Goal: Information Seeking & Learning: Learn about a topic

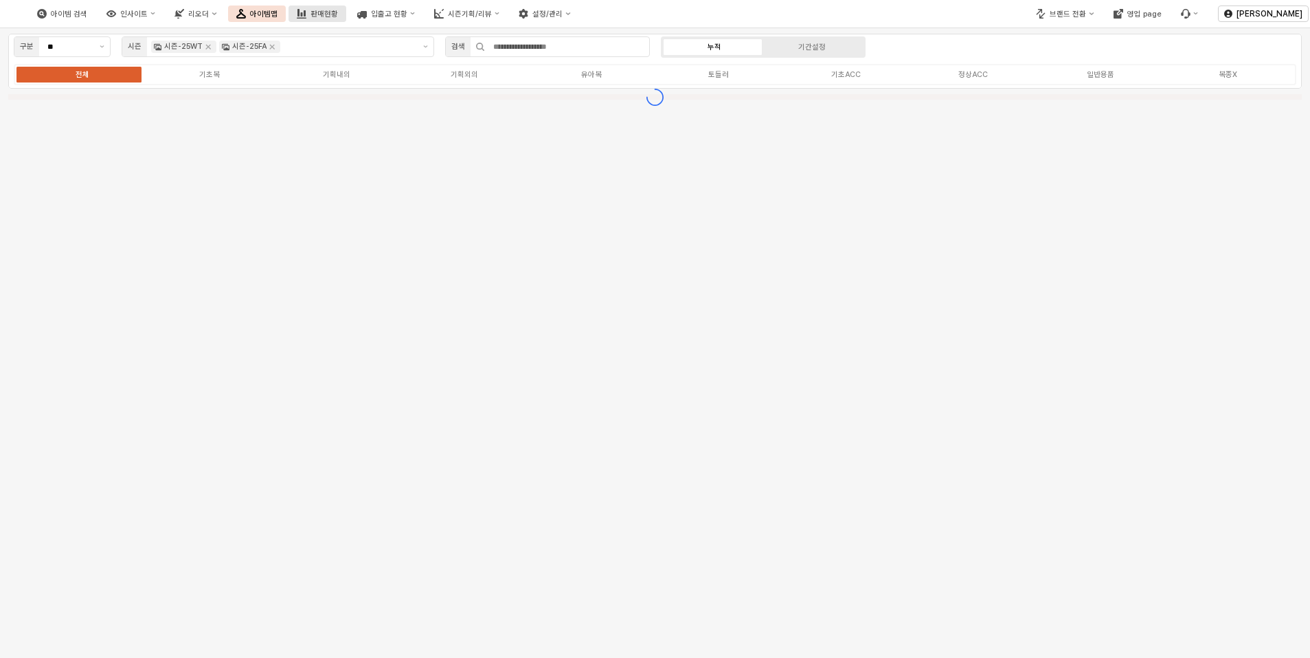
click at [338, 11] on div "판매현황" at bounding box center [324, 14] width 27 height 9
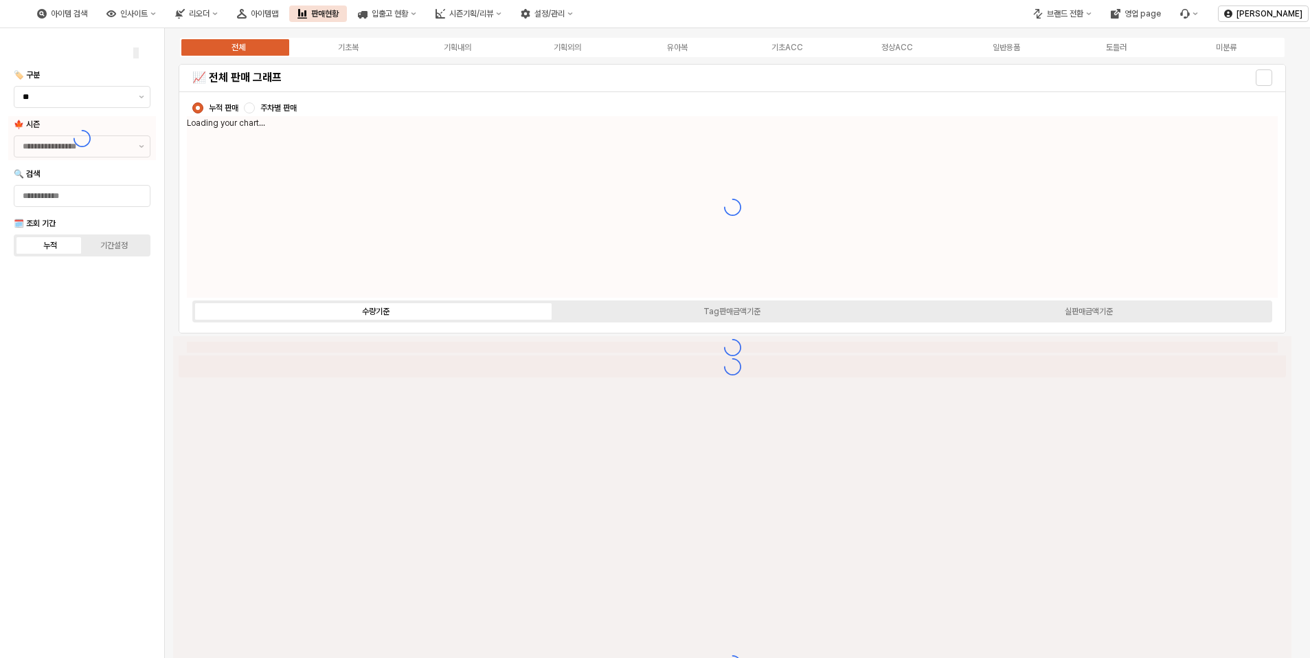
type input "****"
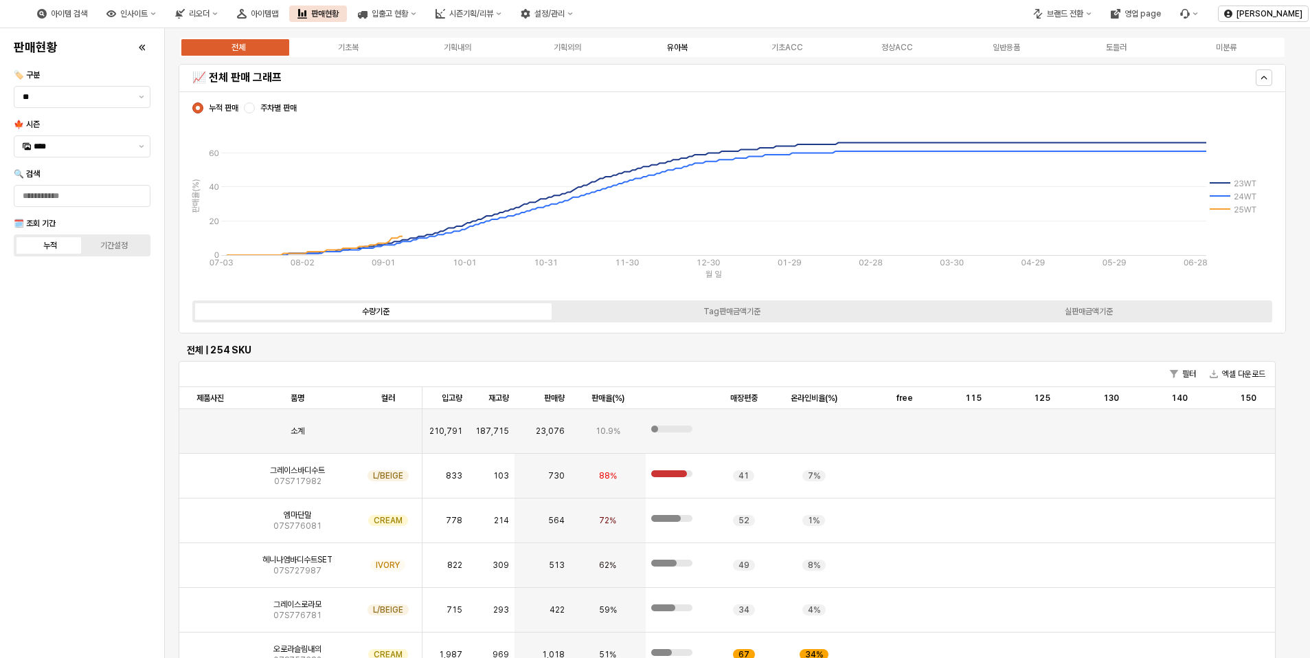
click at [688, 48] on div "유아복" at bounding box center [677, 48] width 21 height 10
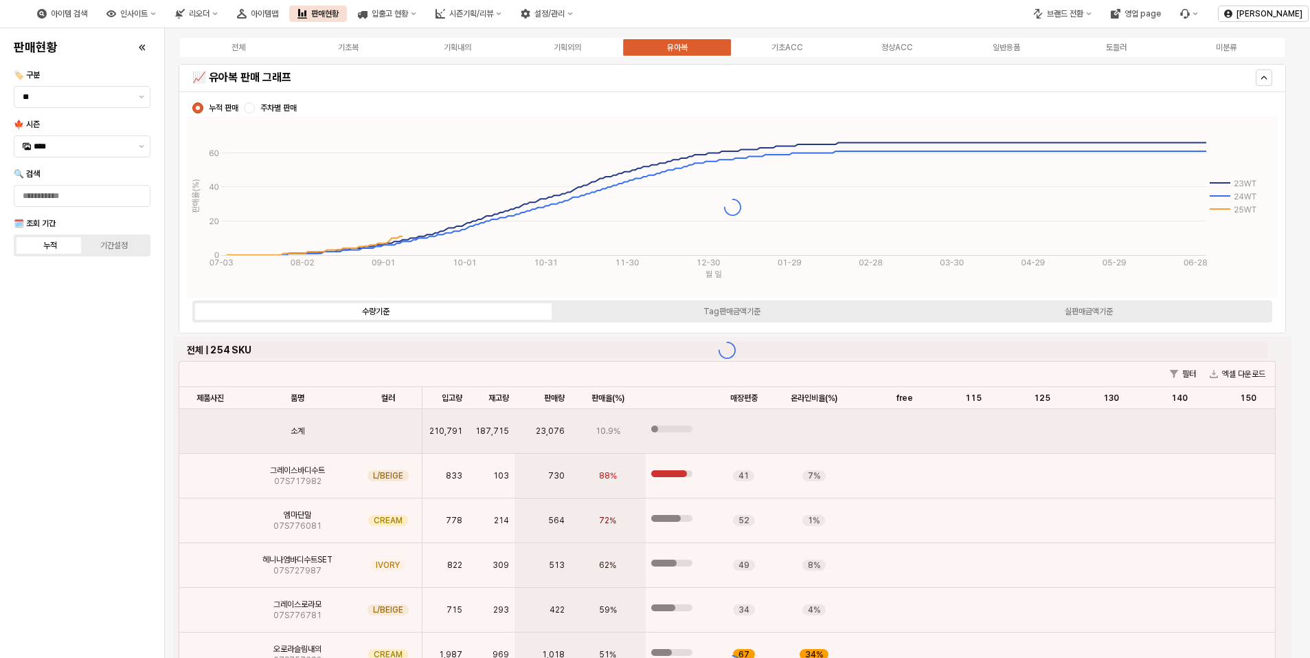
scroll to position [69, 0]
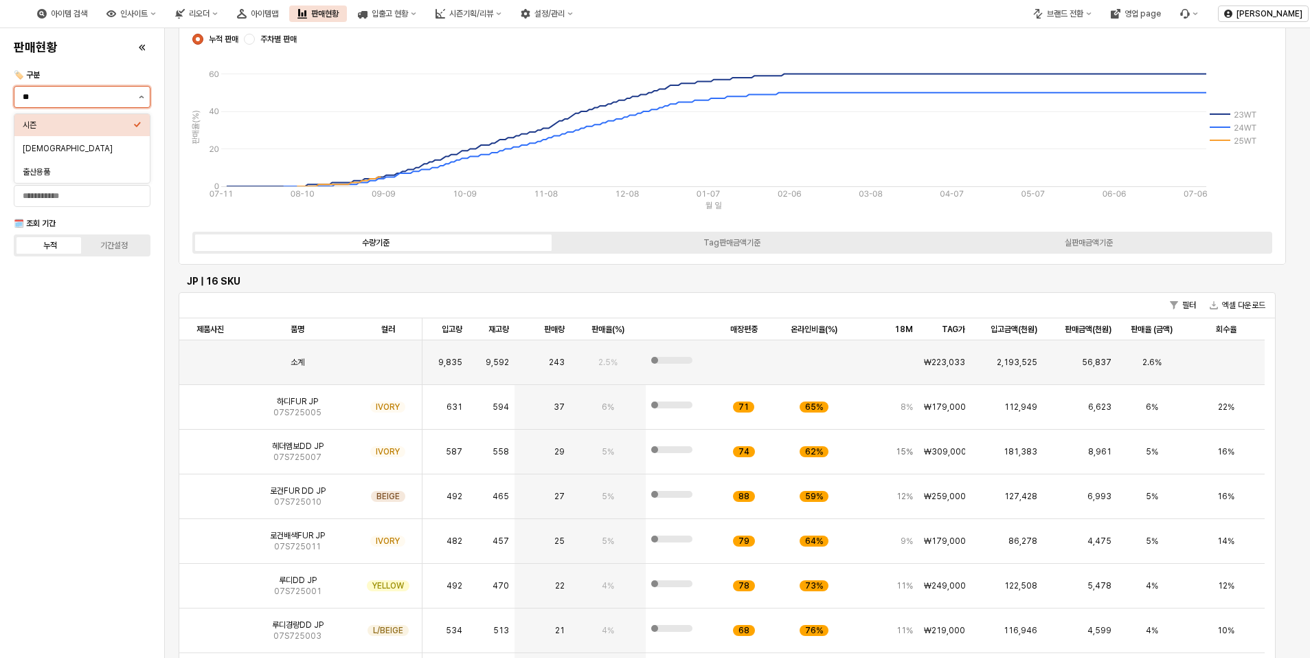
click at [137, 103] on button "제안 사항 표시" at bounding box center [141, 97] width 16 height 21
click at [56, 150] on div "[DEMOGRAPHIC_DATA]" at bounding box center [78, 148] width 111 height 11
type input "***"
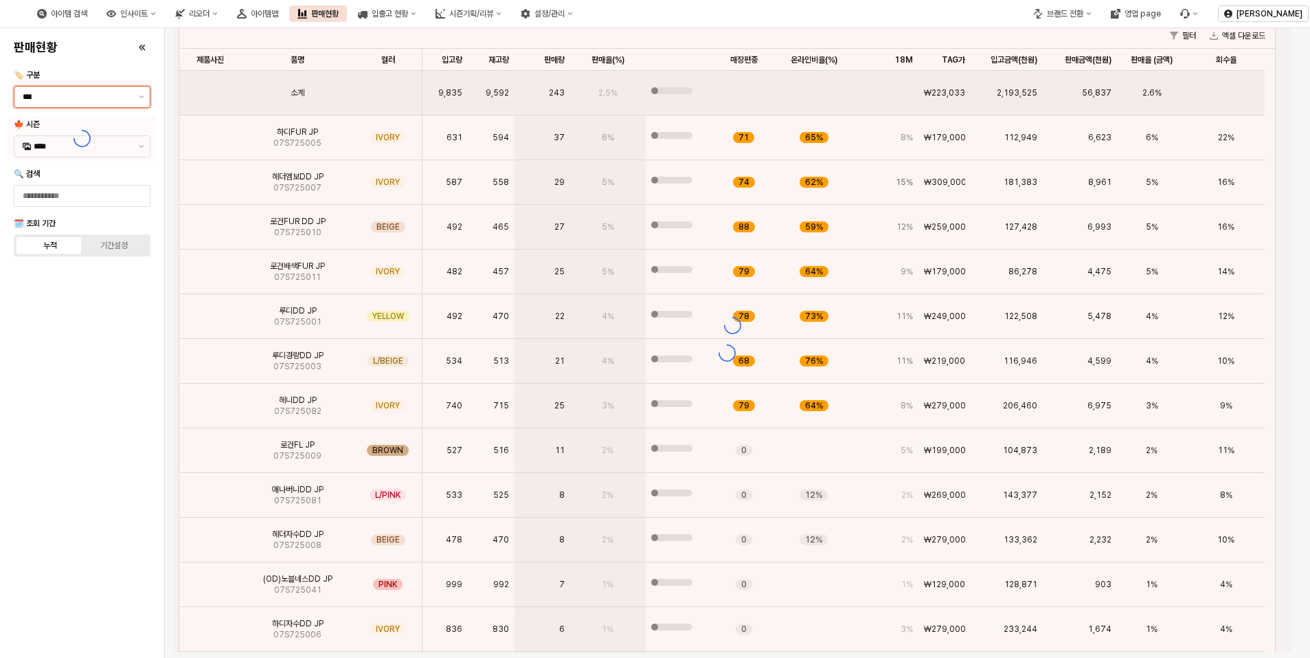
scroll to position [63, 0]
type input "****"
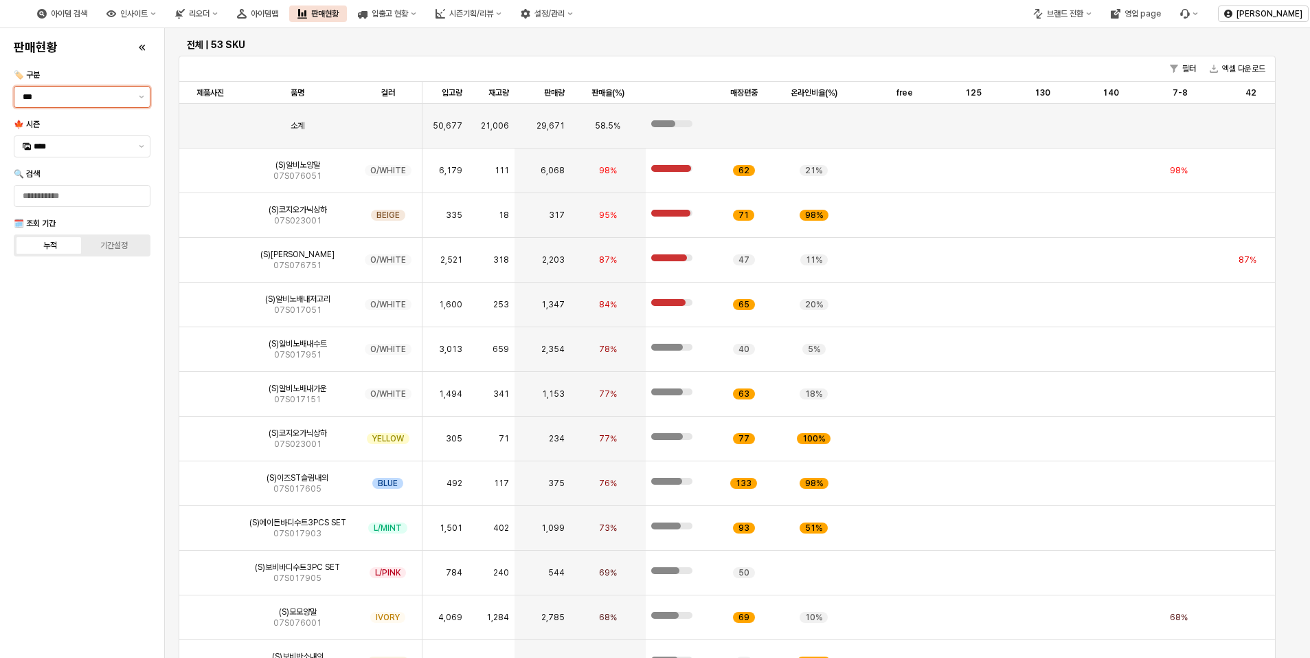
scroll to position [0, 0]
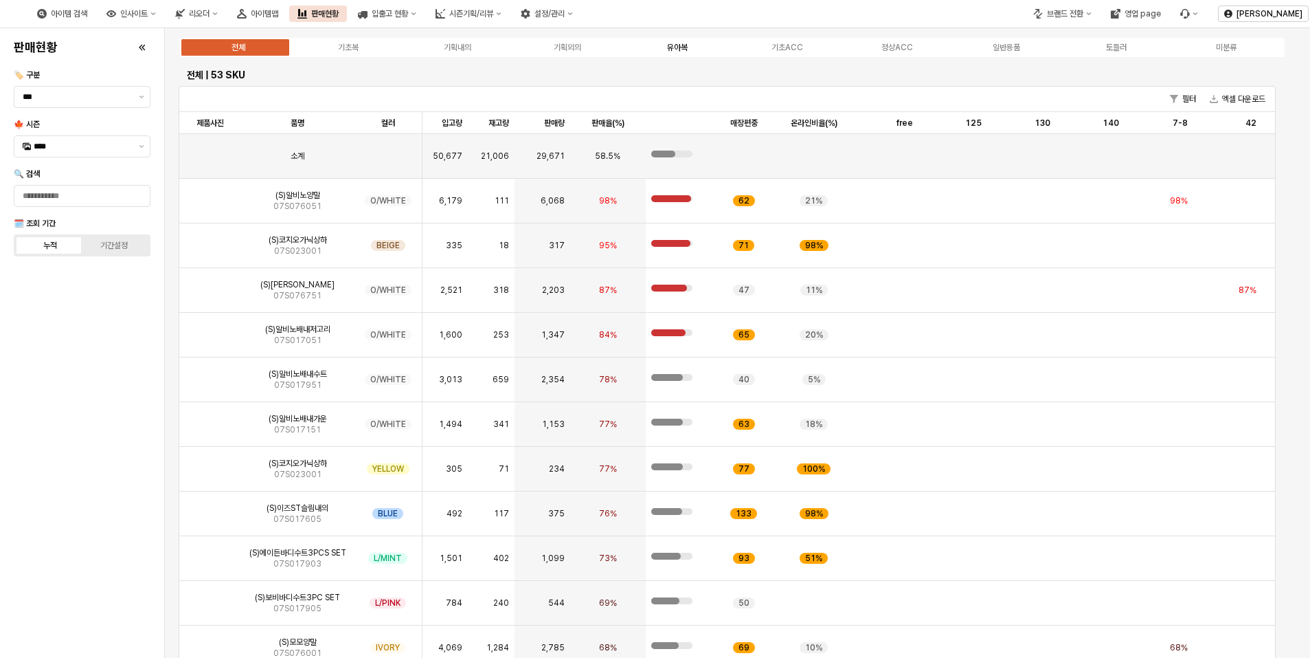
click at [678, 52] on label "유아복" at bounding box center [678, 47] width 110 height 12
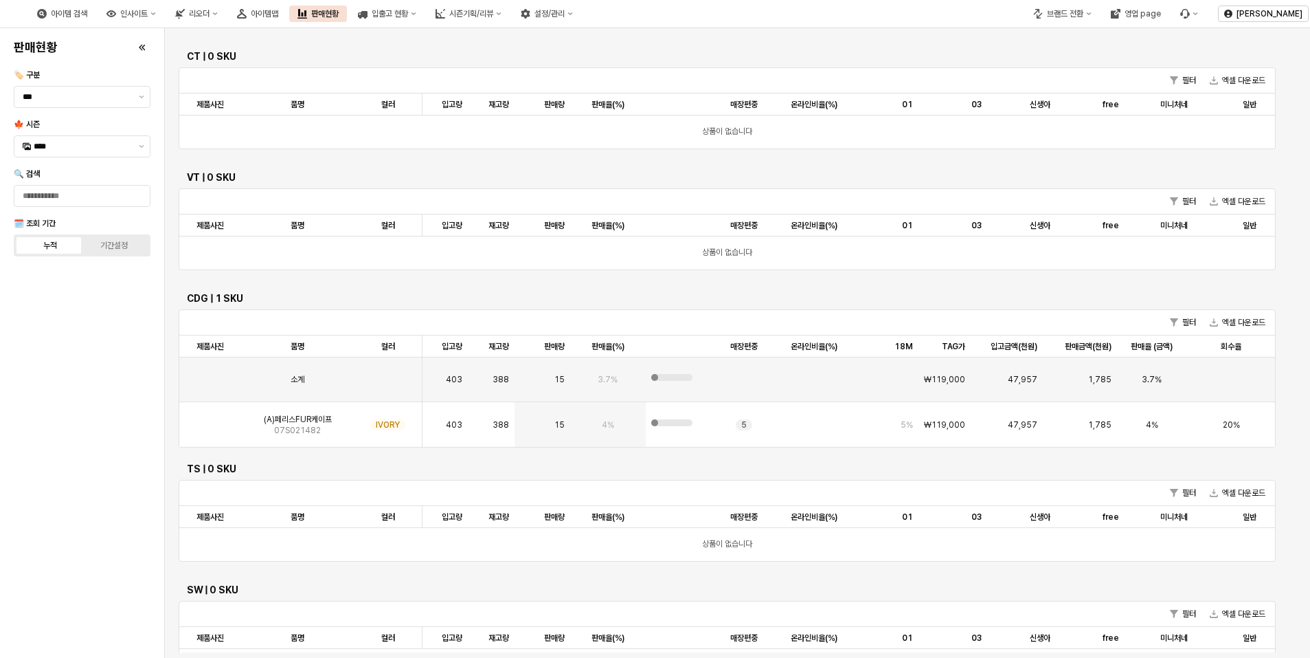
scroll to position [80, 0]
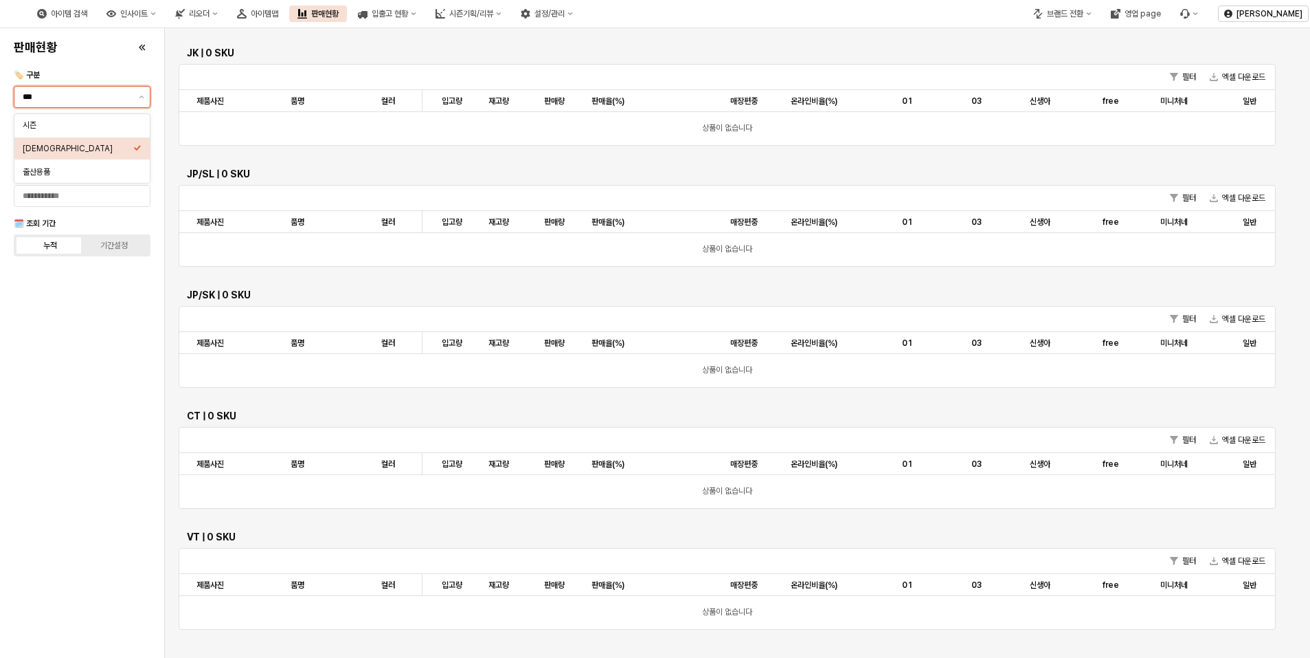
click at [98, 100] on input "***" at bounding box center [77, 97] width 108 height 14
click at [96, 100] on input "***" at bounding box center [77, 97] width 108 height 14
click at [75, 134] on div "시즌" at bounding box center [81, 125] width 135 height 22
type input "**"
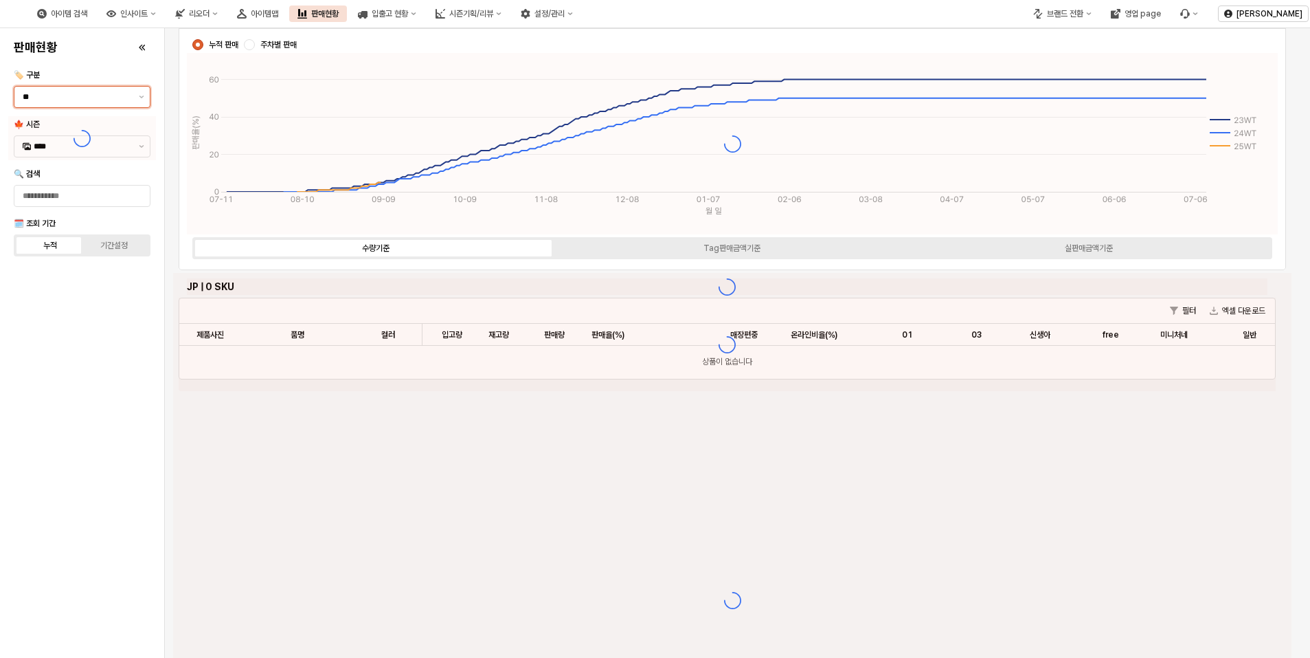
type input "****"
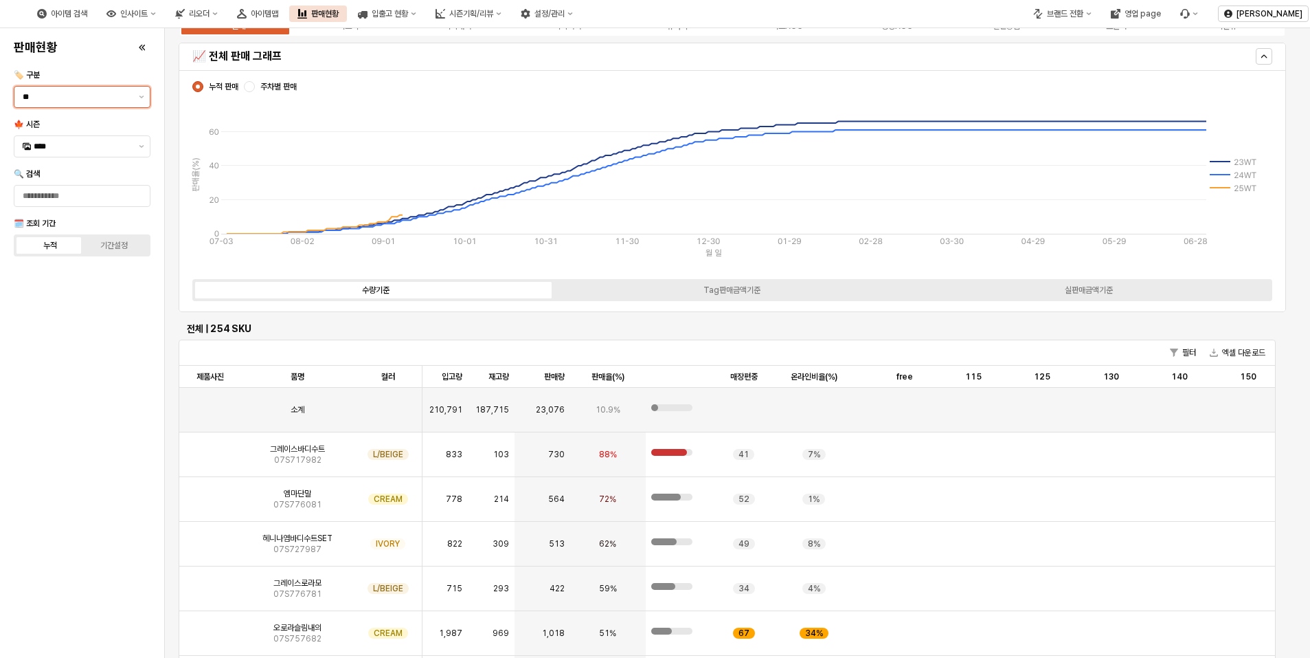
scroll to position [0, 0]
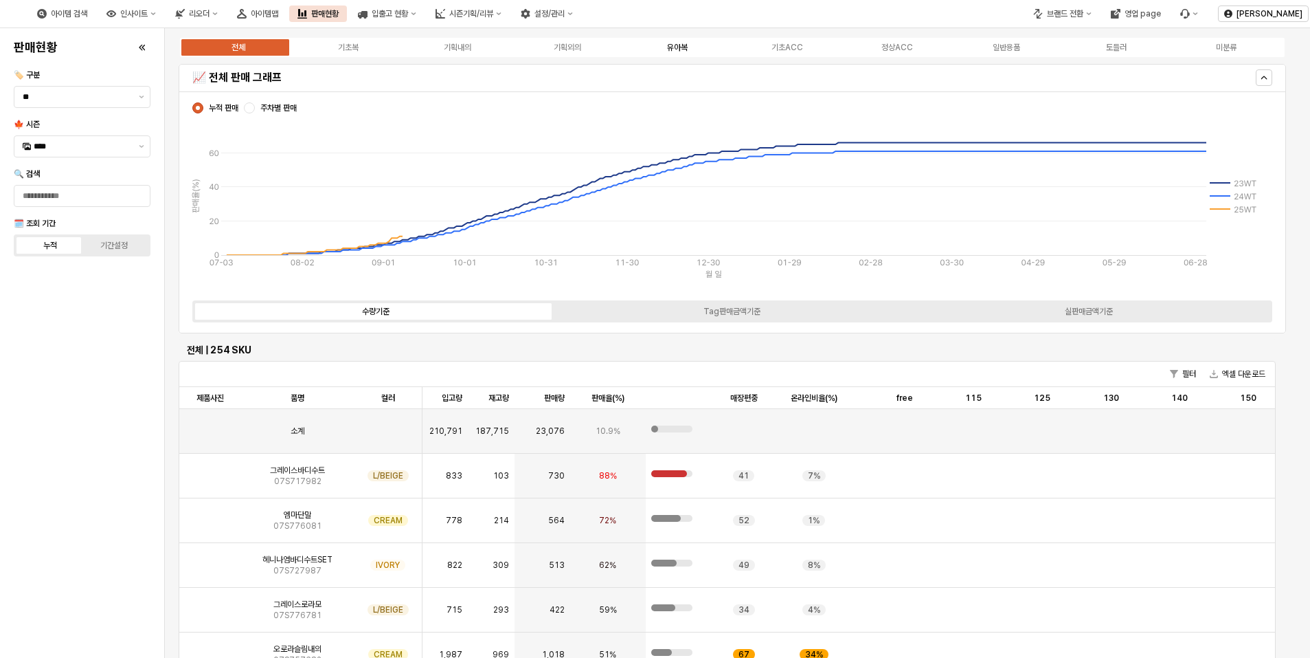
click at [670, 49] on div "유아복" at bounding box center [677, 48] width 21 height 10
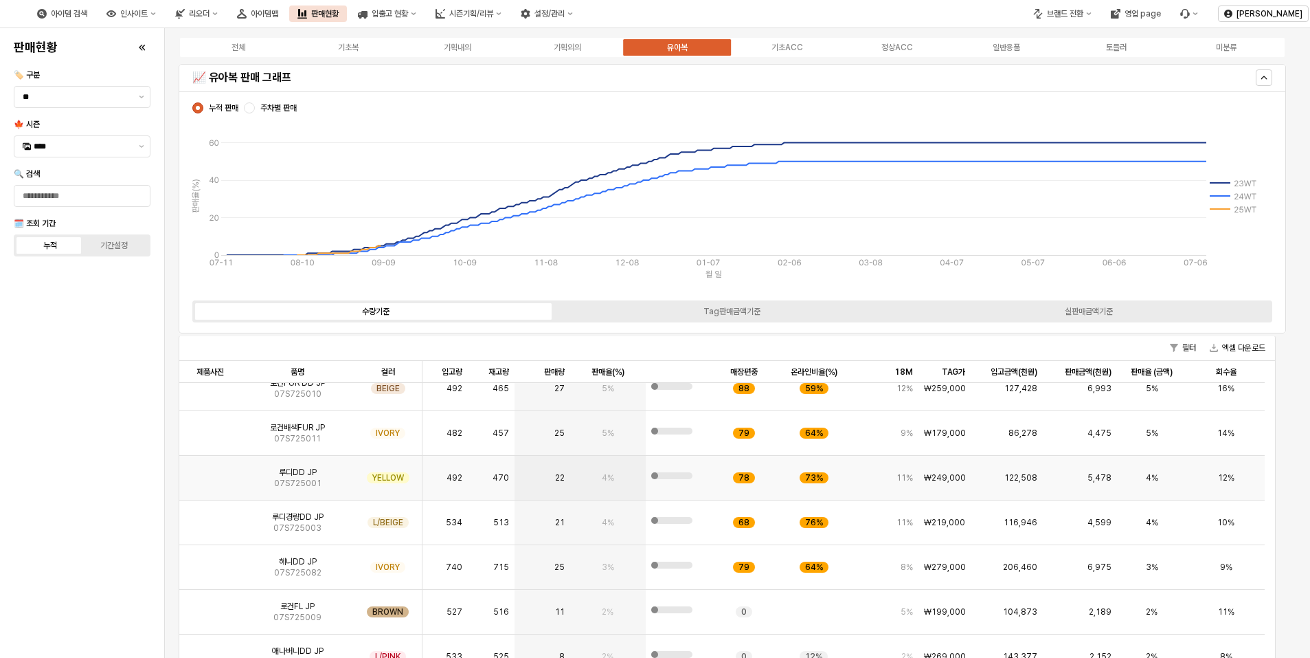
scroll to position [69, 0]
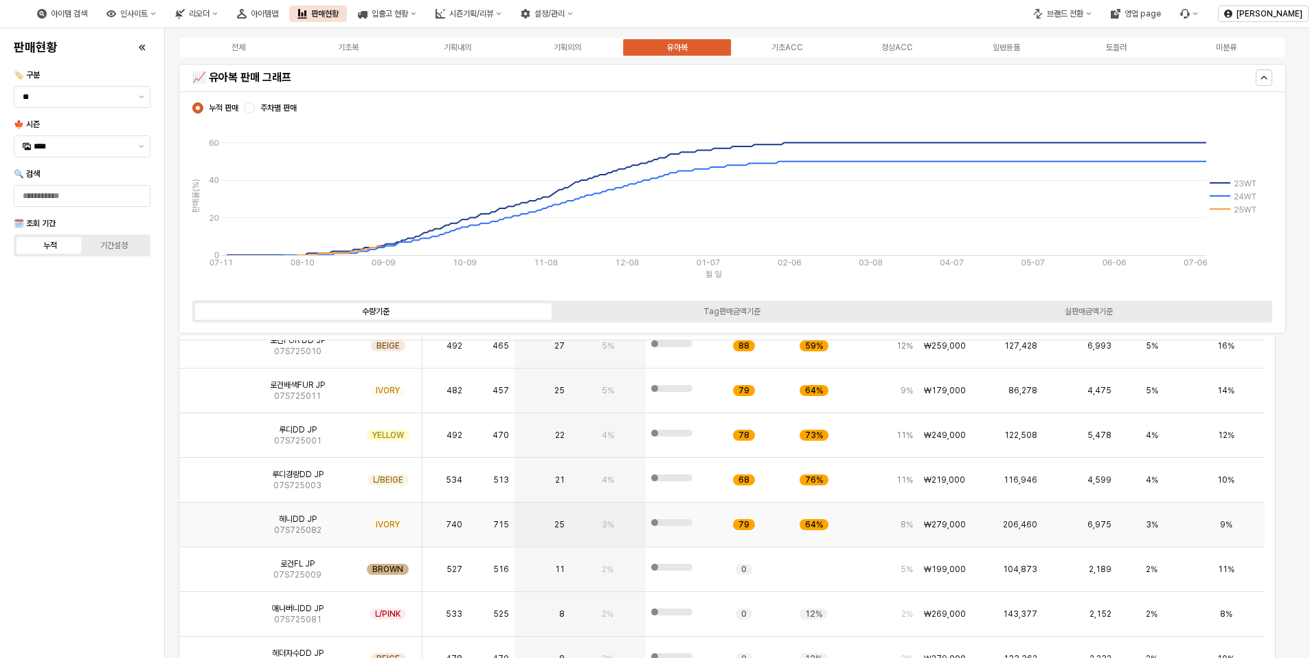
click at [210, 519] on img "App Frame" at bounding box center [210, 519] width 0 height 0
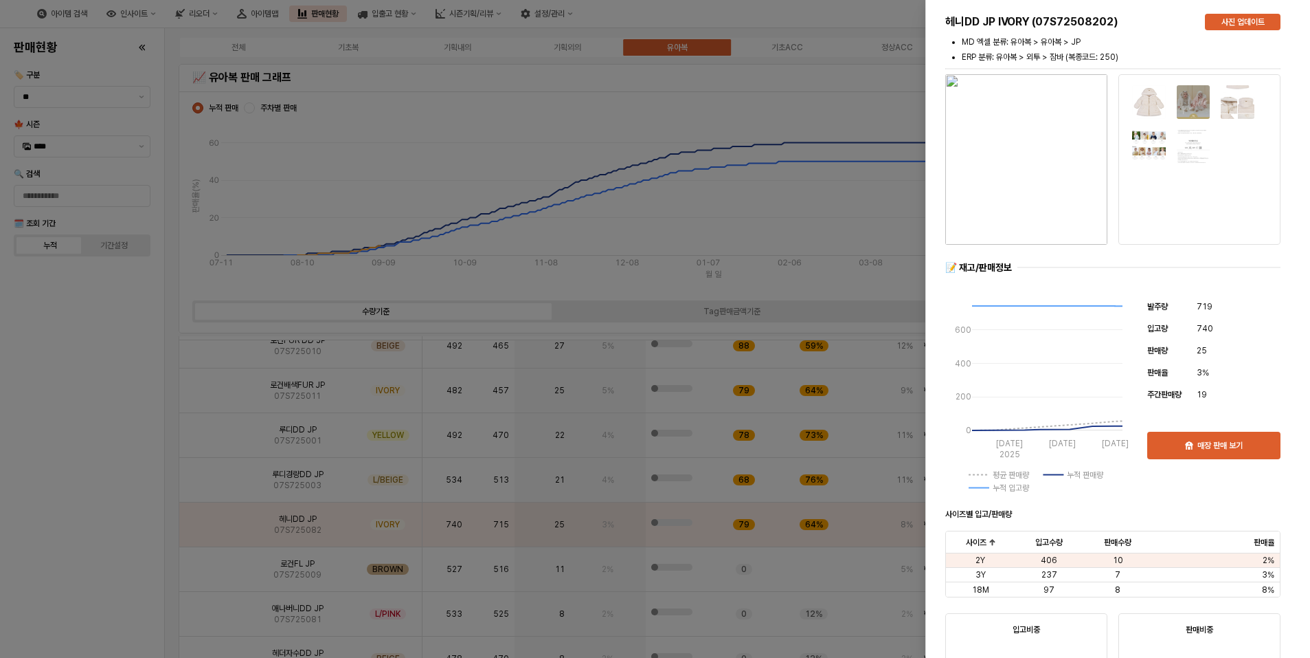
click at [1066, 179] on img "button" at bounding box center [1027, 159] width 162 height 170
click at [223, 360] on div at bounding box center [655, 329] width 1310 height 658
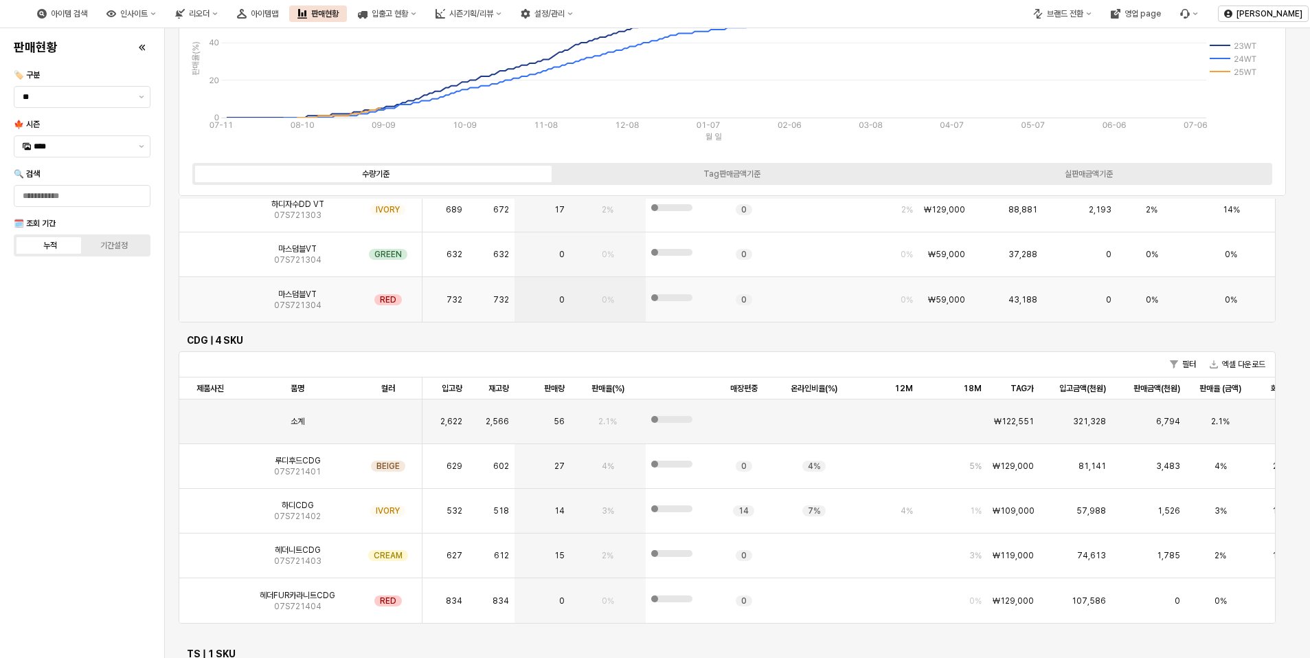
scroll to position [1718, 0]
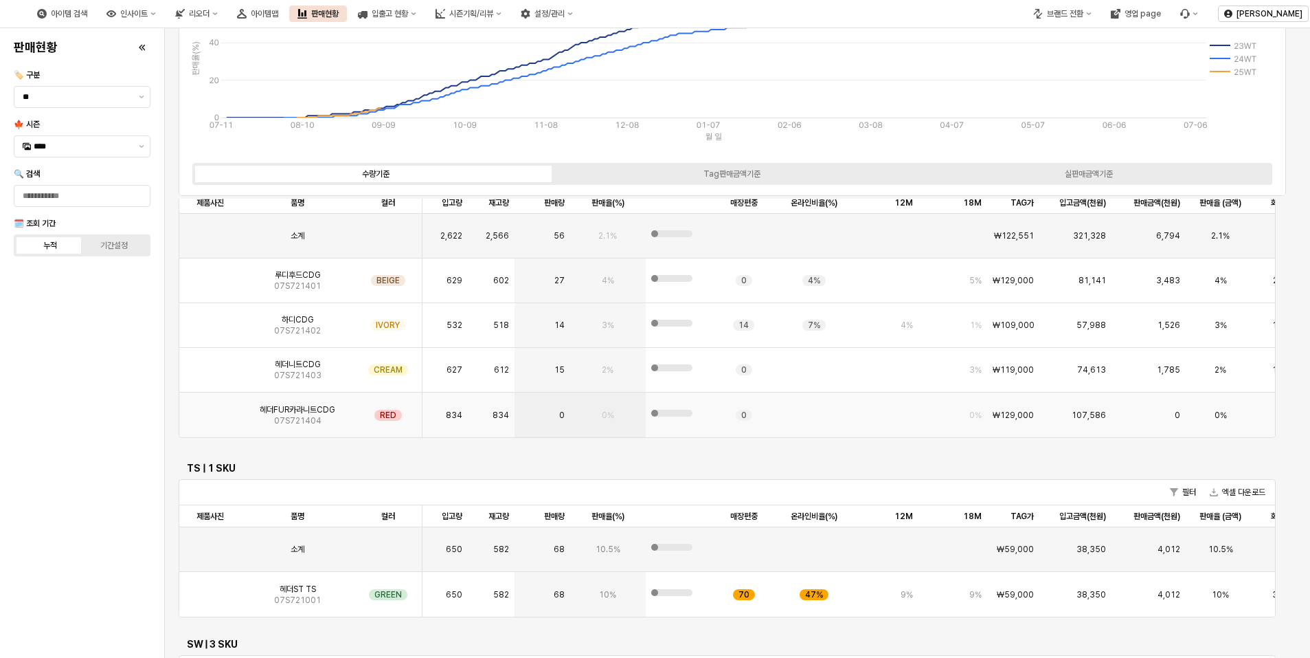
click at [296, 412] on span "헤더FUR카라니트CDG" at bounding box center [298, 409] width 76 height 11
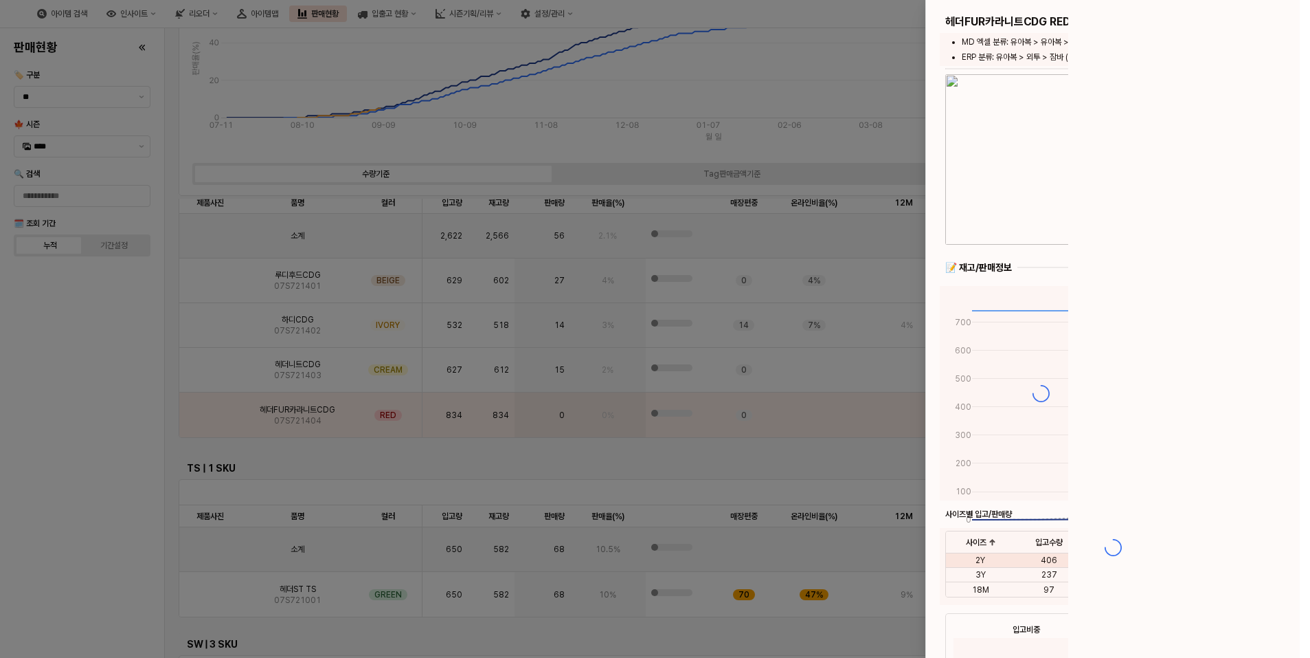
click at [198, 423] on div at bounding box center [655, 329] width 1310 height 658
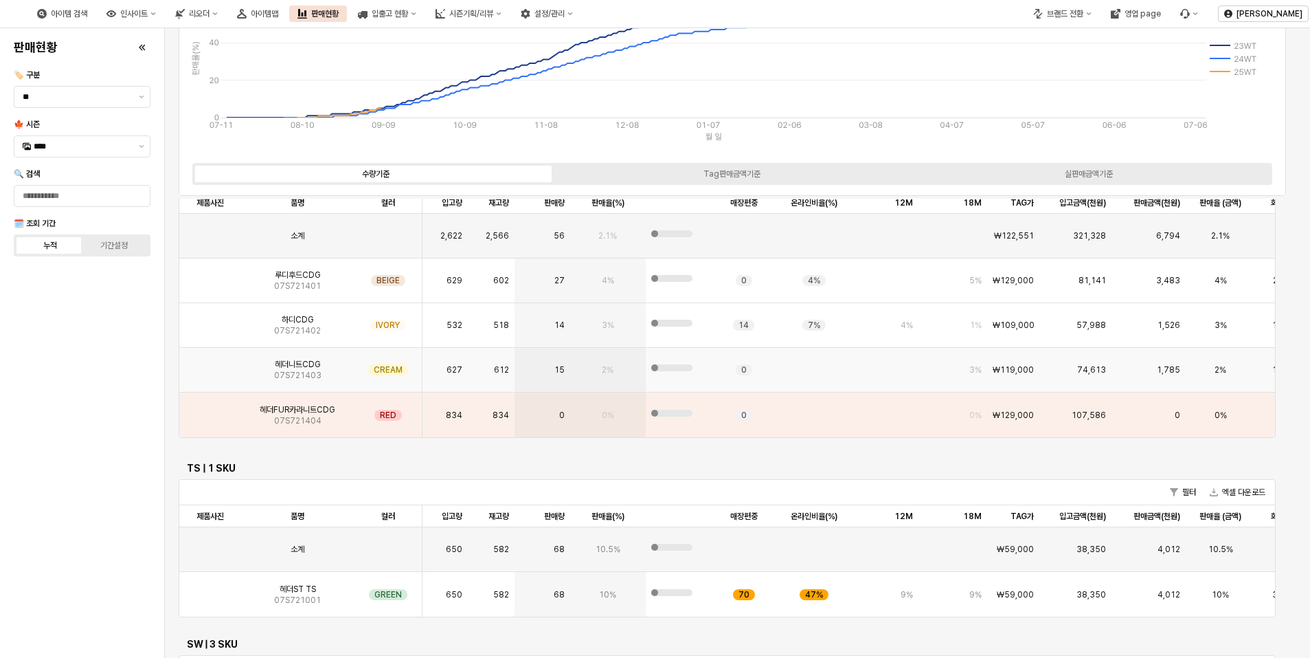
click at [183, 366] on div "App Frame" at bounding box center [210, 370] width 62 height 45
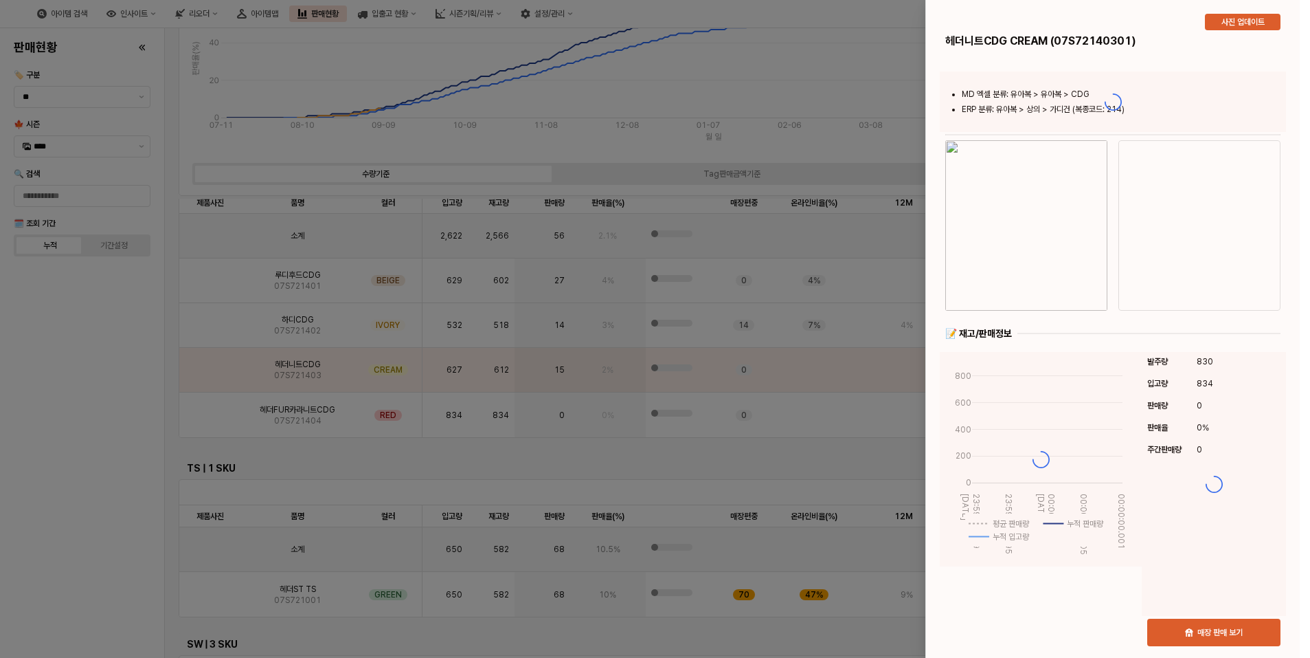
click at [302, 415] on div at bounding box center [655, 329] width 1310 height 658
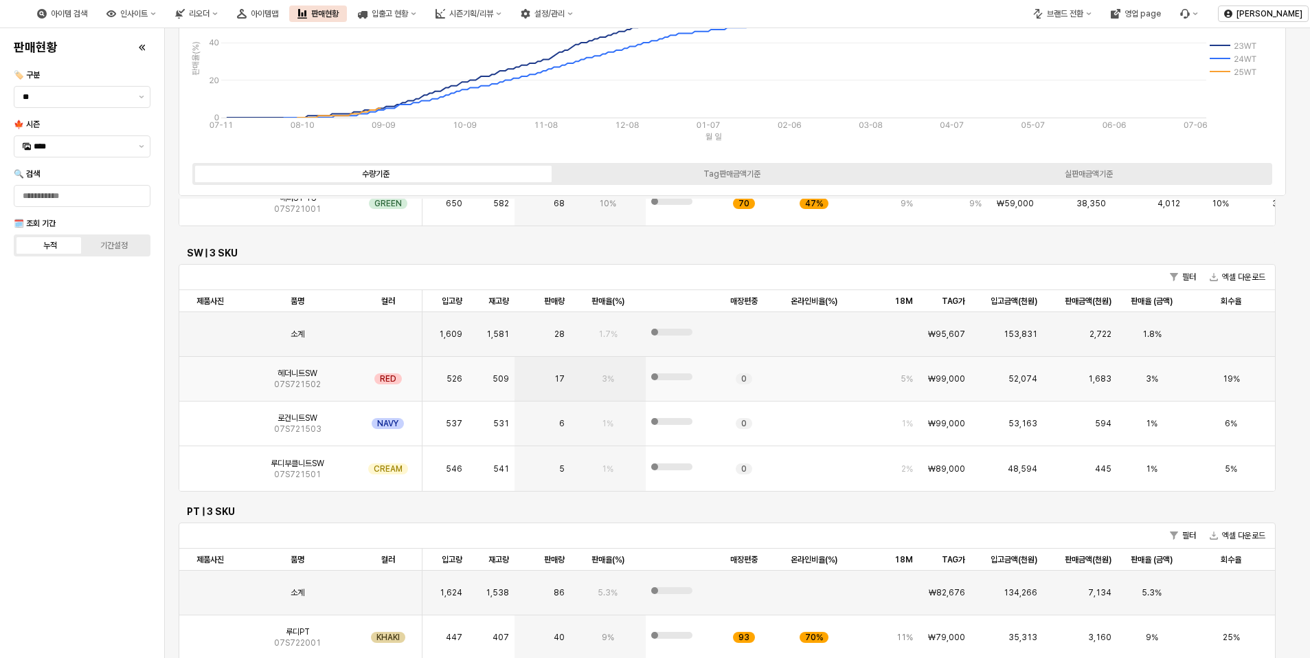
scroll to position [2130, 0]
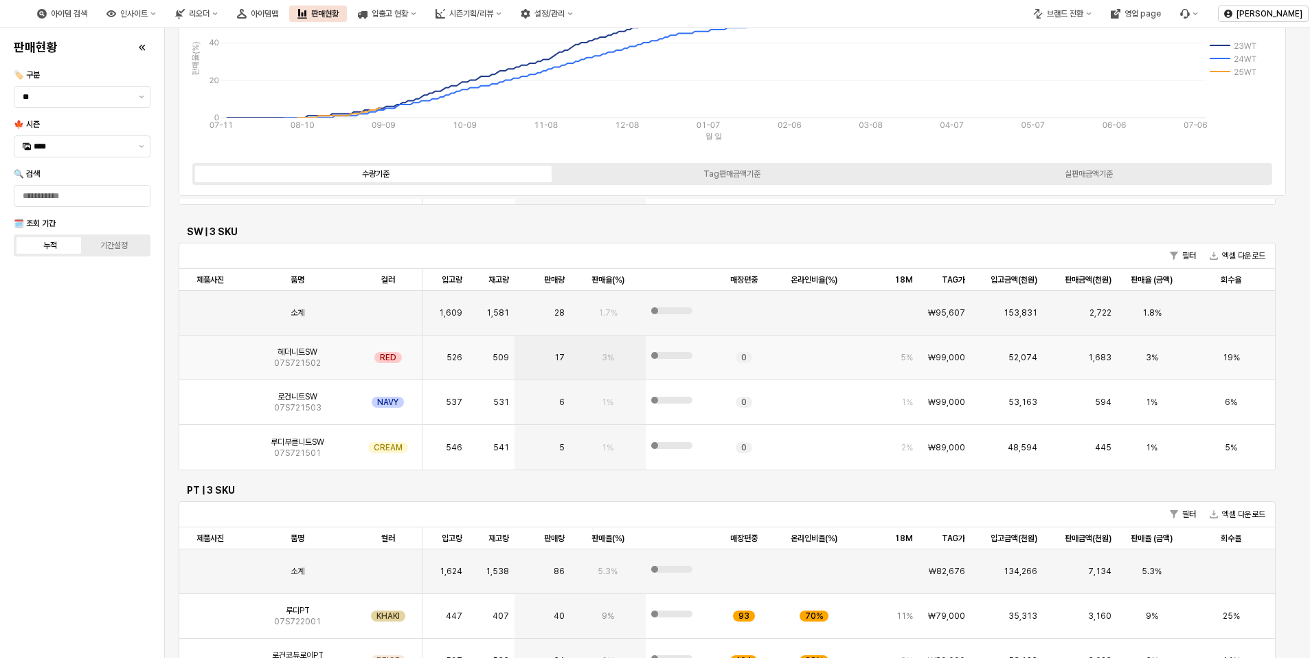
click at [301, 359] on span "07S721502" at bounding box center [297, 362] width 47 height 11
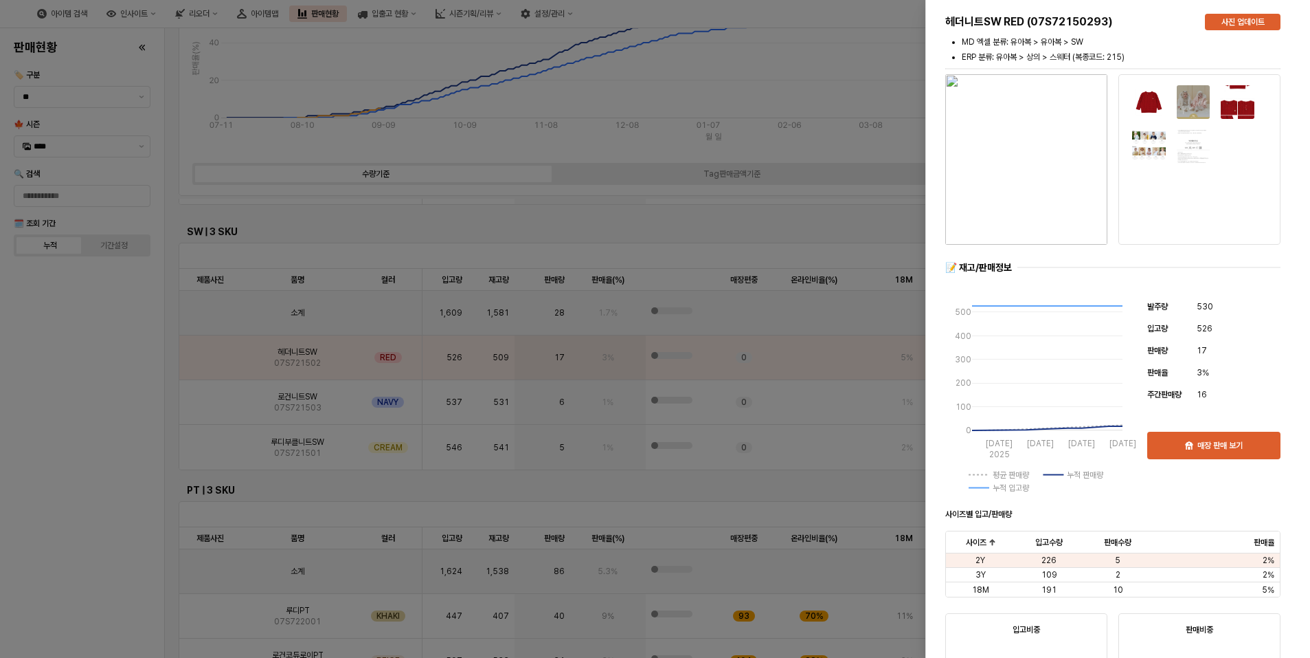
click at [0, 454] on div at bounding box center [655, 329] width 1310 height 658
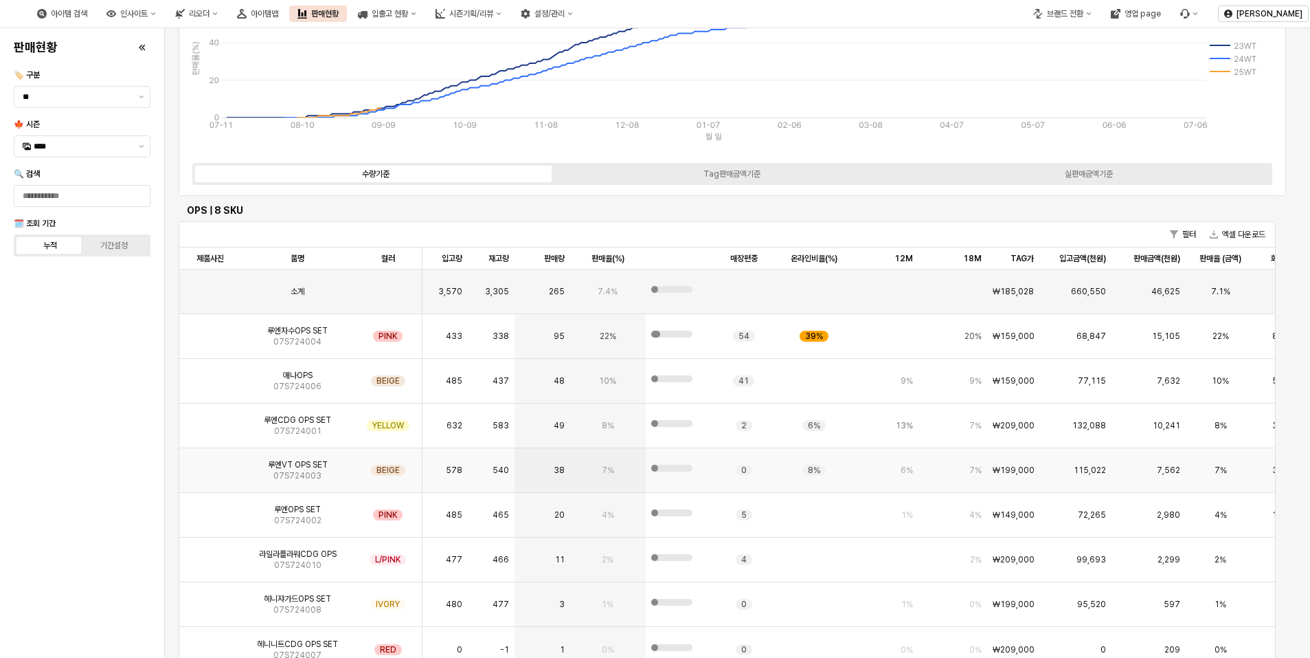
scroll to position [4192, 0]
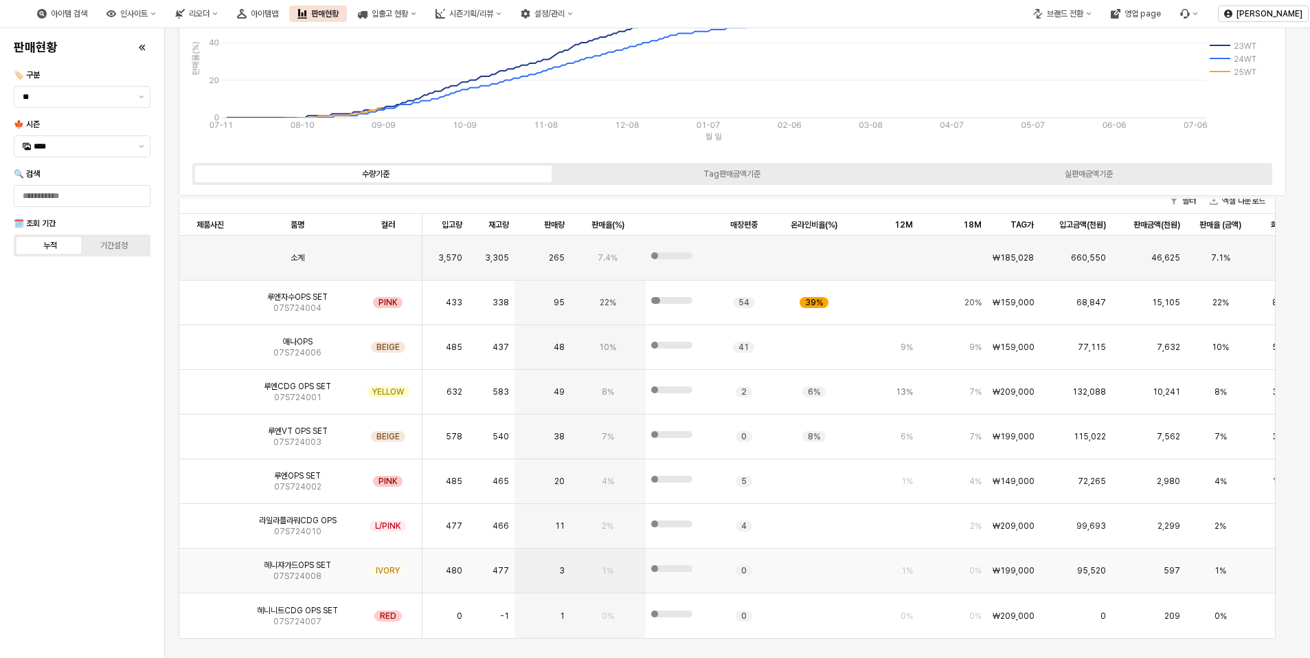
click at [210, 565] on img "App Frame" at bounding box center [210, 565] width 0 height 0
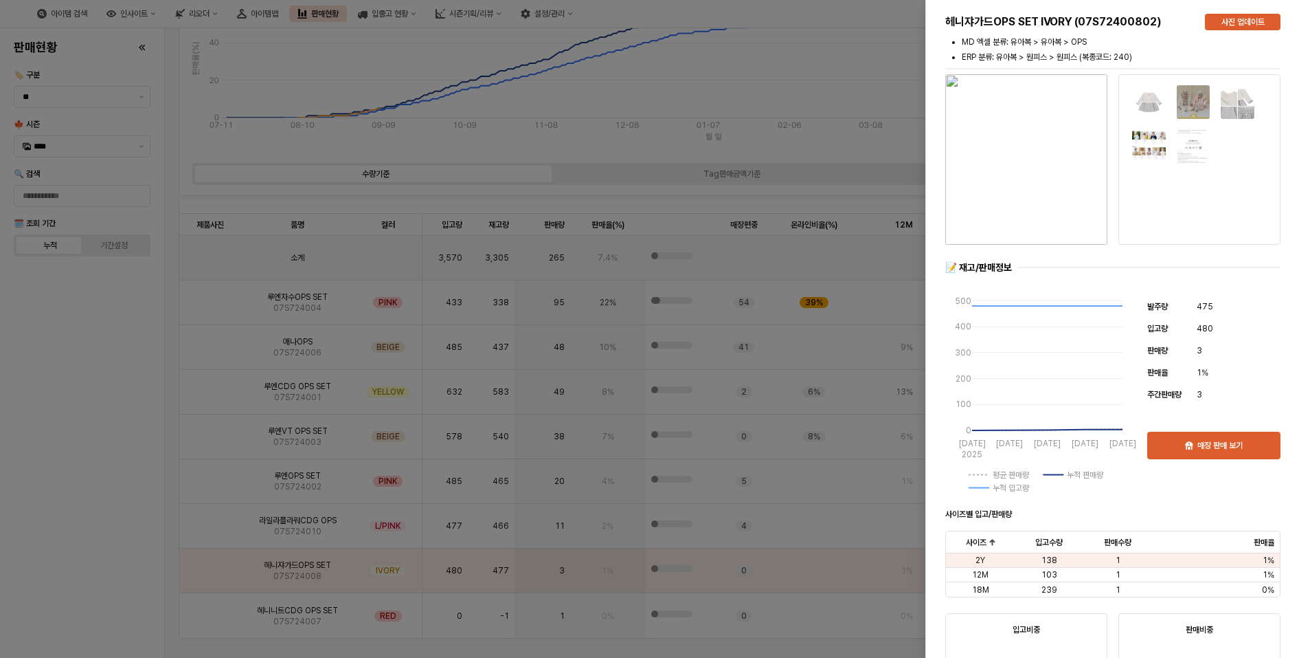
click at [89, 456] on div at bounding box center [655, 329] width 1310 height 658
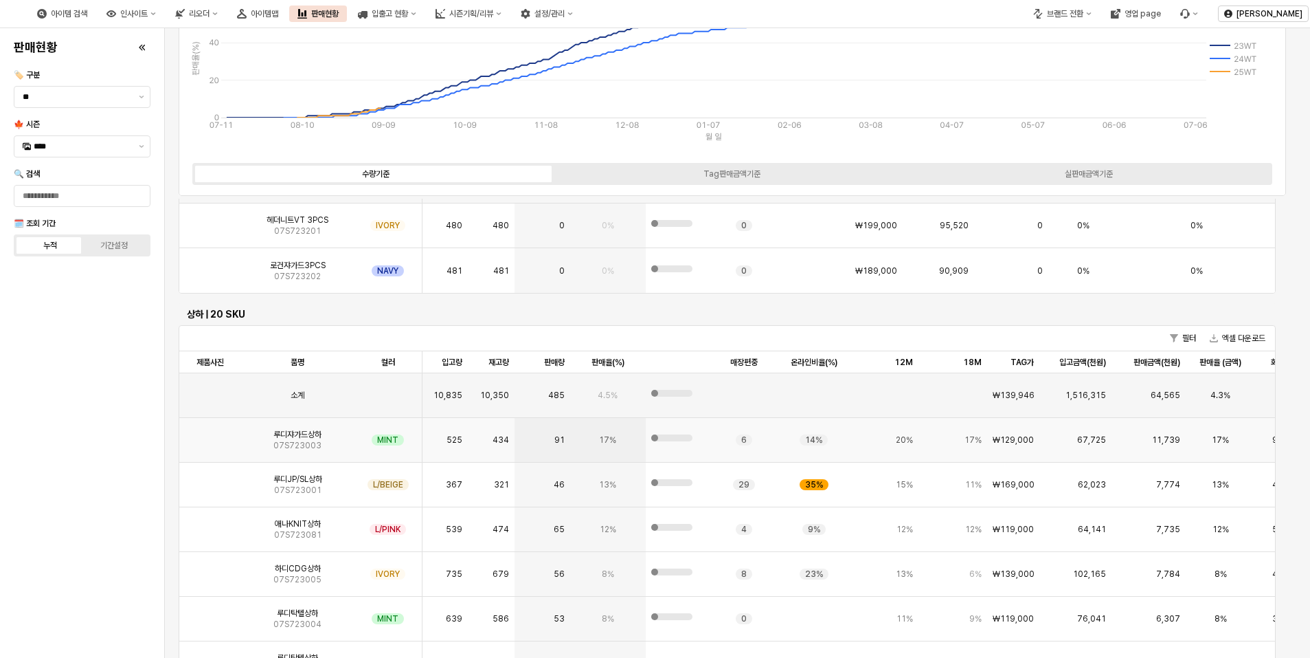
scroll to position [4810, 0]
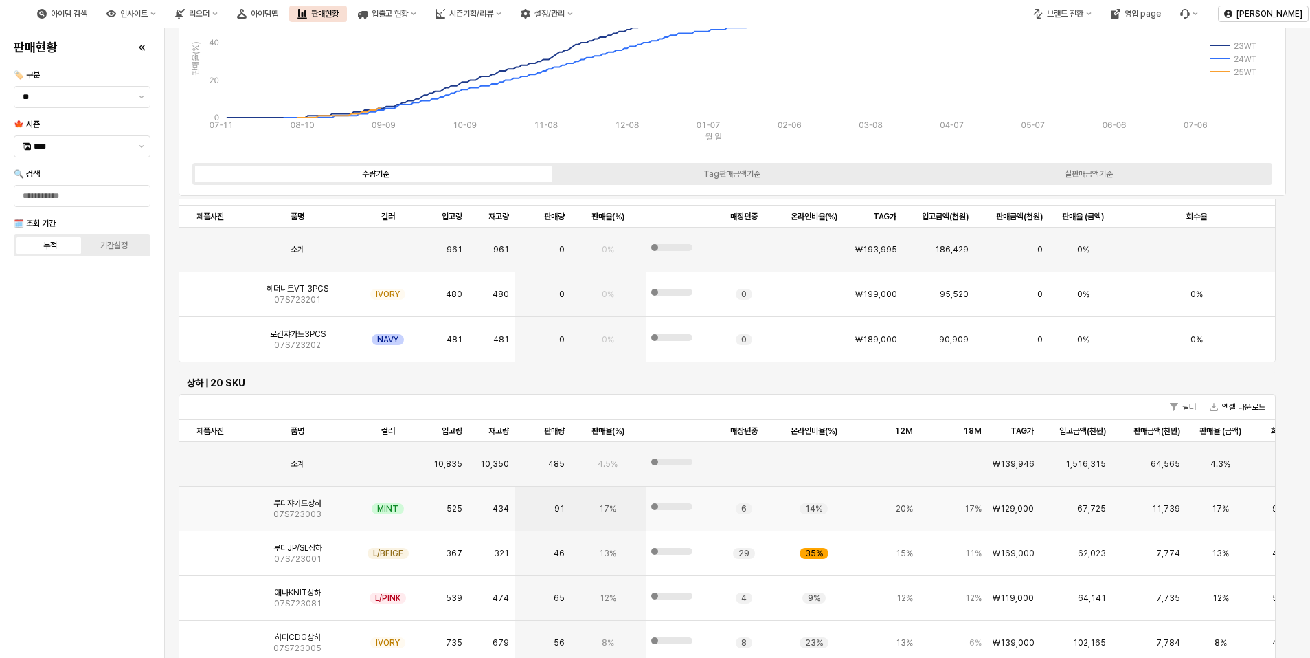
click at [210, 503] on img "App Frame" at bounding box center [210, 503] width 0 height 0
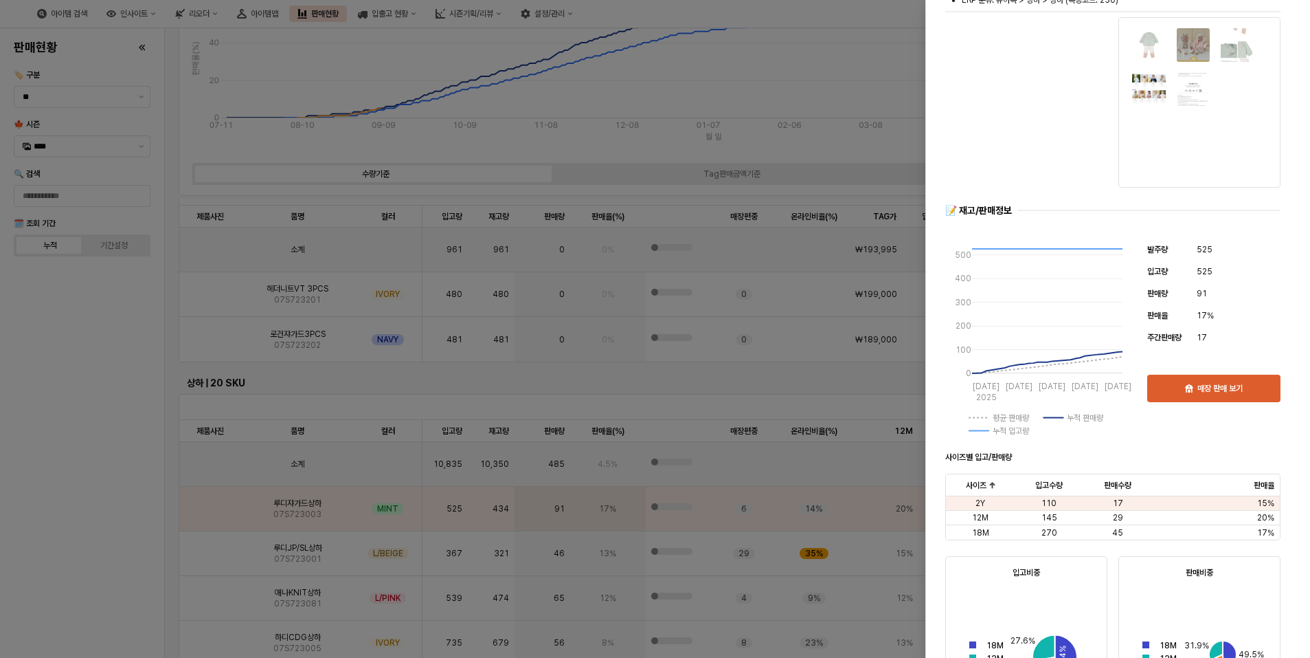
scroll to position [0, 0]
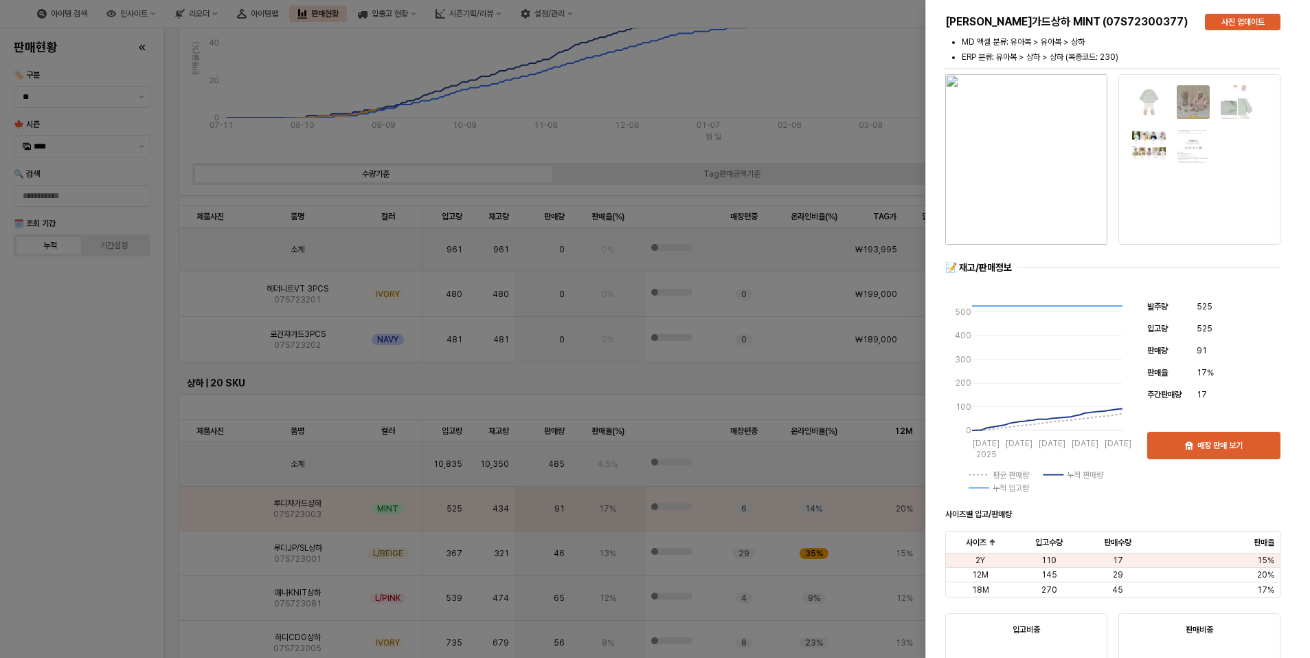
click at [1054, 178] on img "button" at bounding box center [1027, 159] width 162 height 170
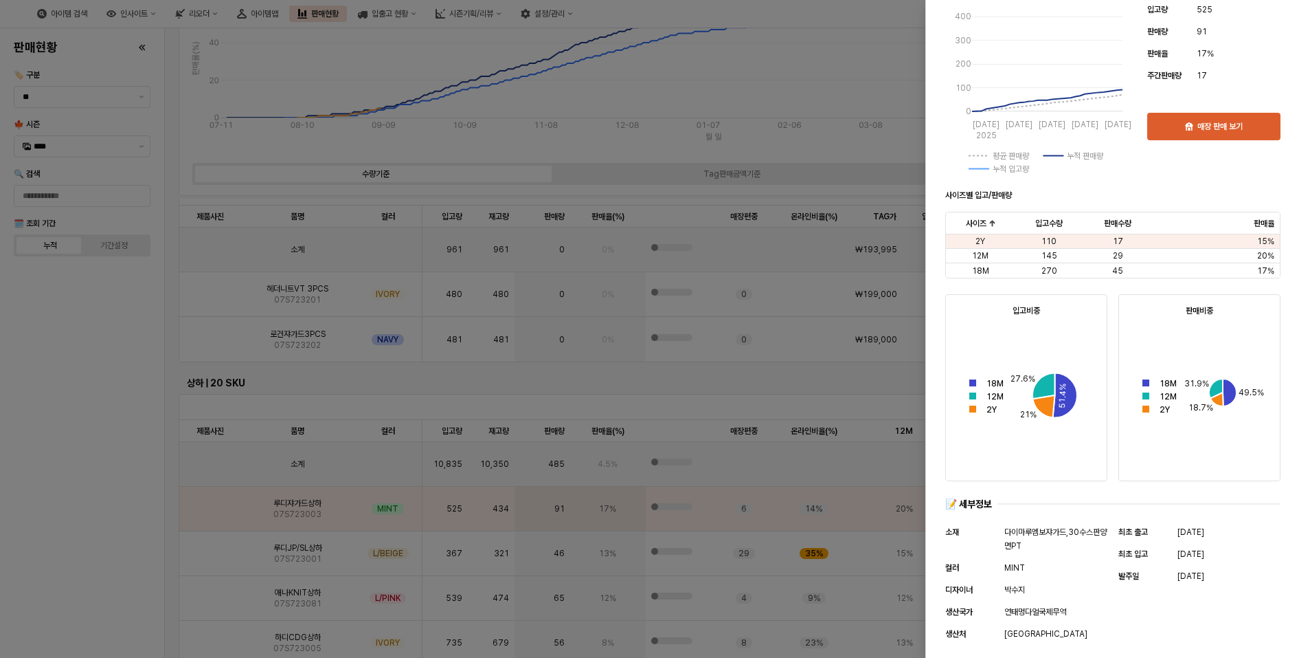
scroll to position [344, 0]
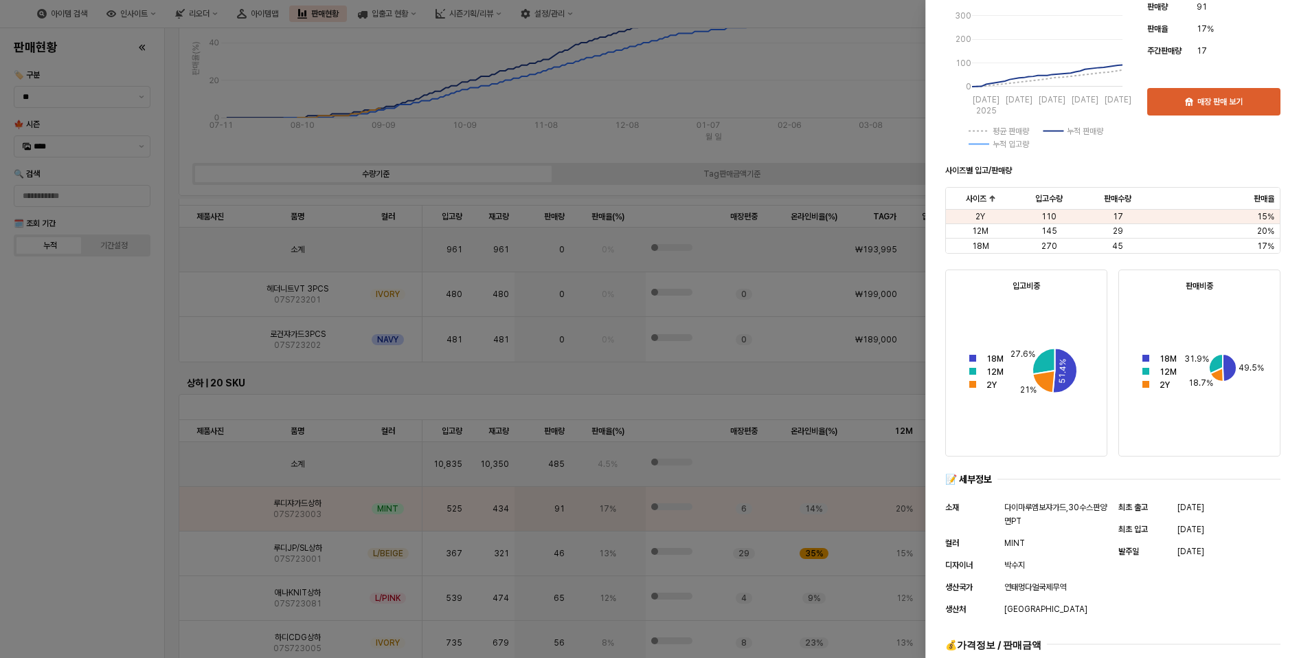
click at [131, 473] on div at bounding box center [655, 329] width 1310 height 658
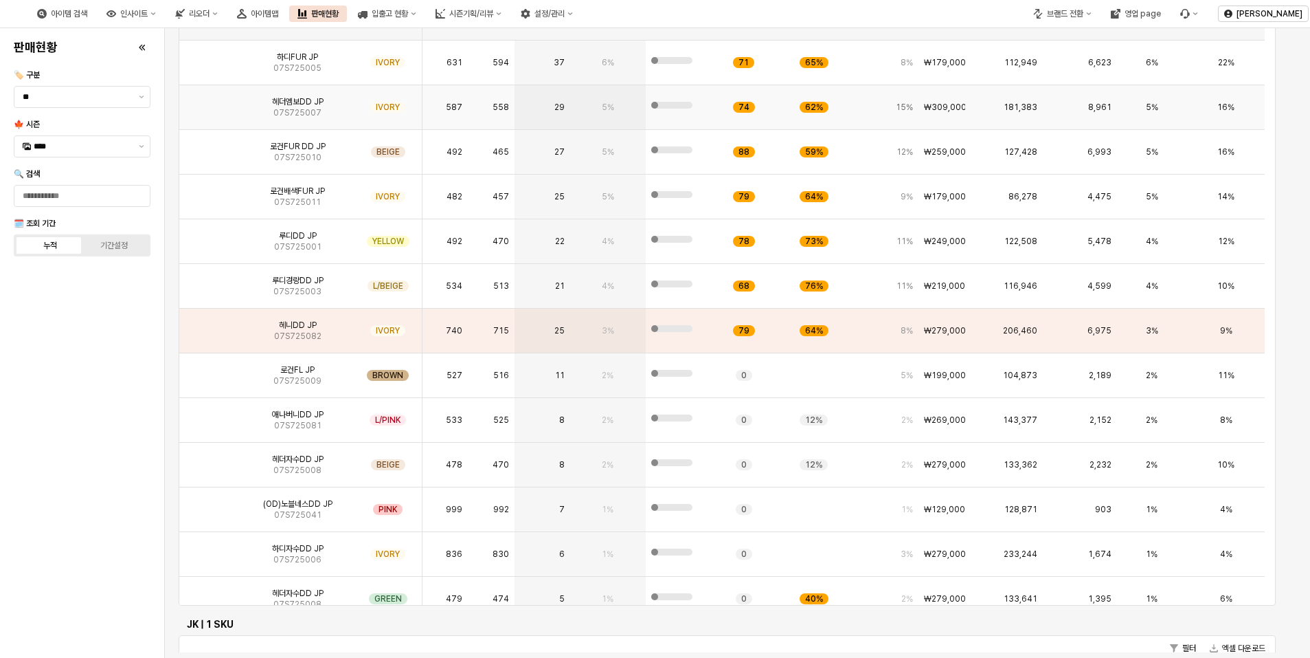
scroll to position [0, 0]
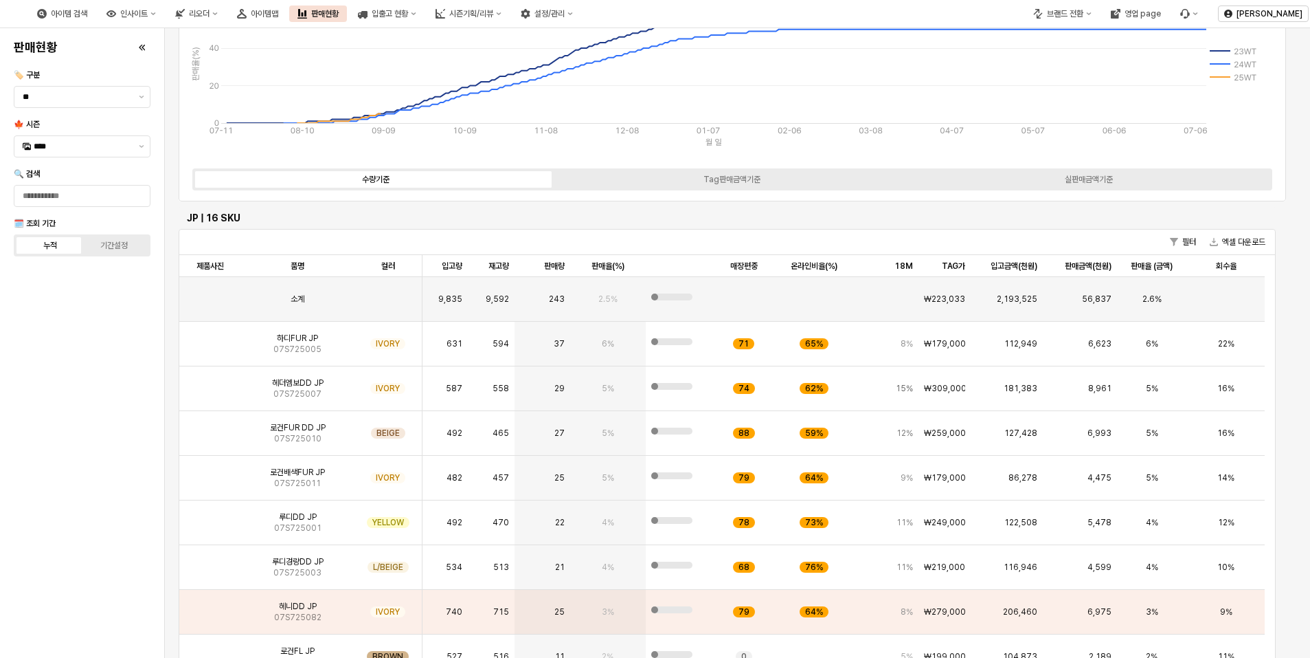
drag, startPoint x: 46, startPoint y: 337, endPoint x: 52, endPoint y: 332, distance: 7.8
click at [47, 336] on div "판매현황 🏷️ 구분 ** 🍁 시즌 **** 🔍 검색 🗓️ 조회 기간 누적 기간설정" at bounding box center [82, 343] width 148 height 618
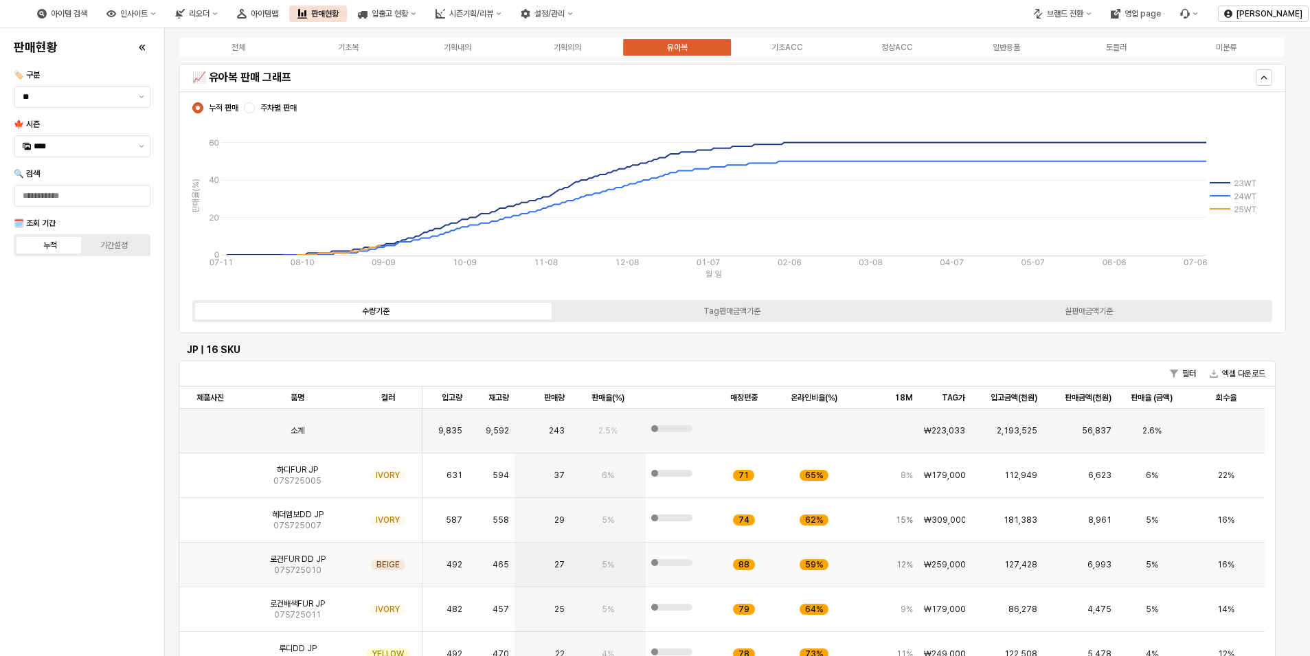
click at [210, 559] on img "App Frame" at bounding box center [210, 559] width 0 height 0
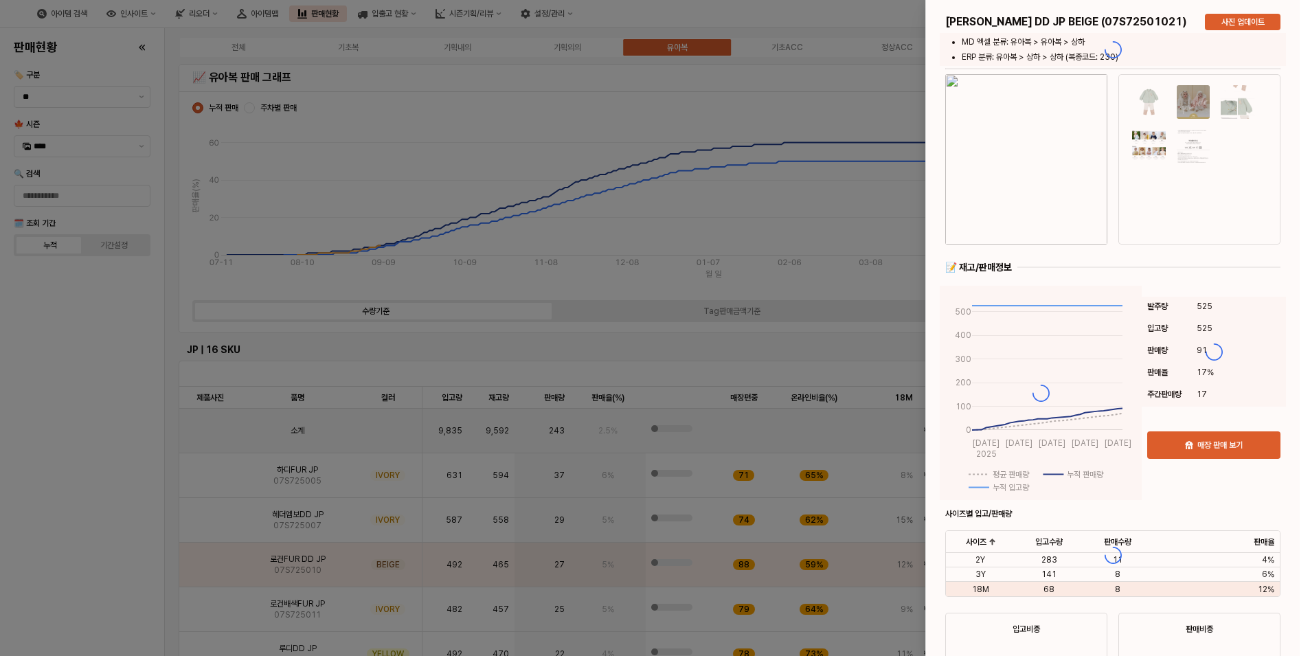
click at [164, 561] on div at bounding box center [655, 328] width 1310 height 656
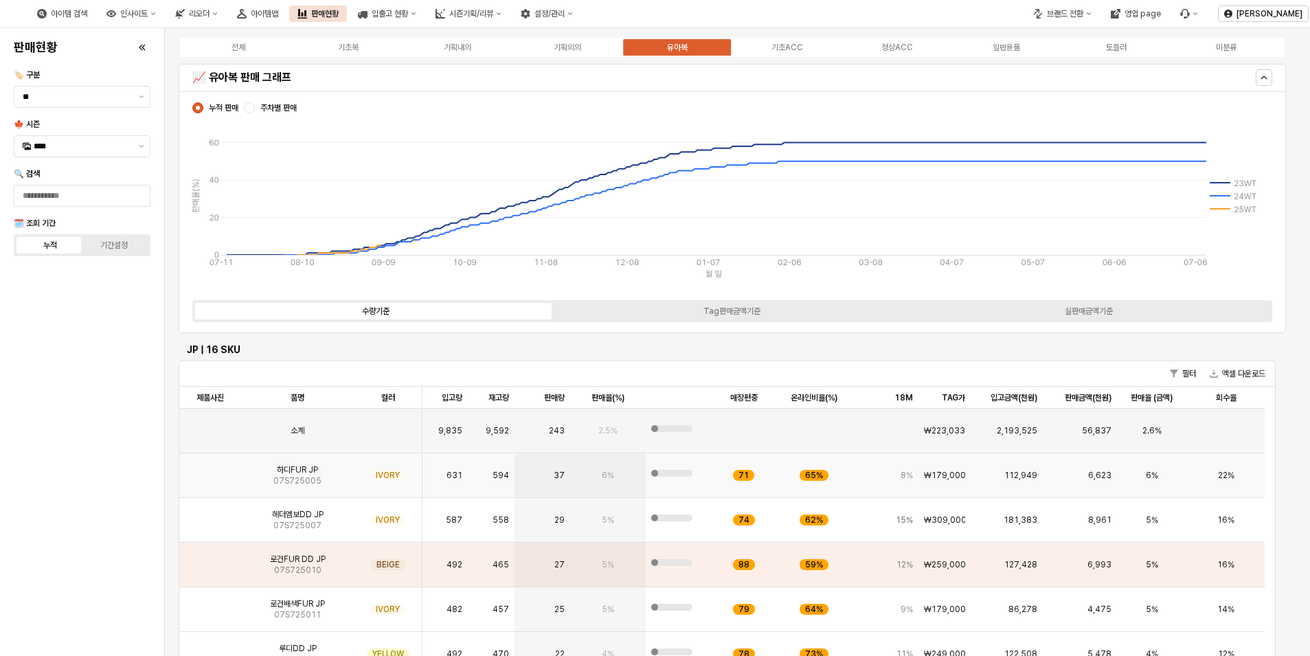
click at [210, 470] on img "App Frame" at bounding box center [210, 470] width 0 height 0
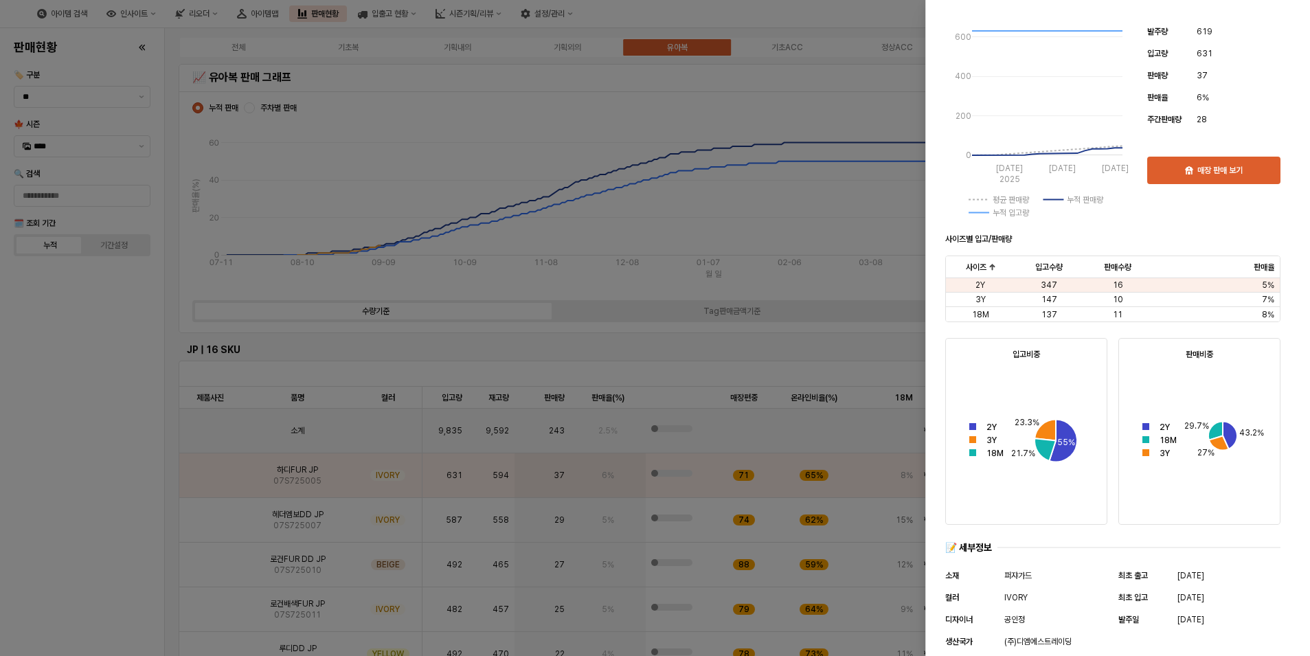
scroll to position [344, 0]
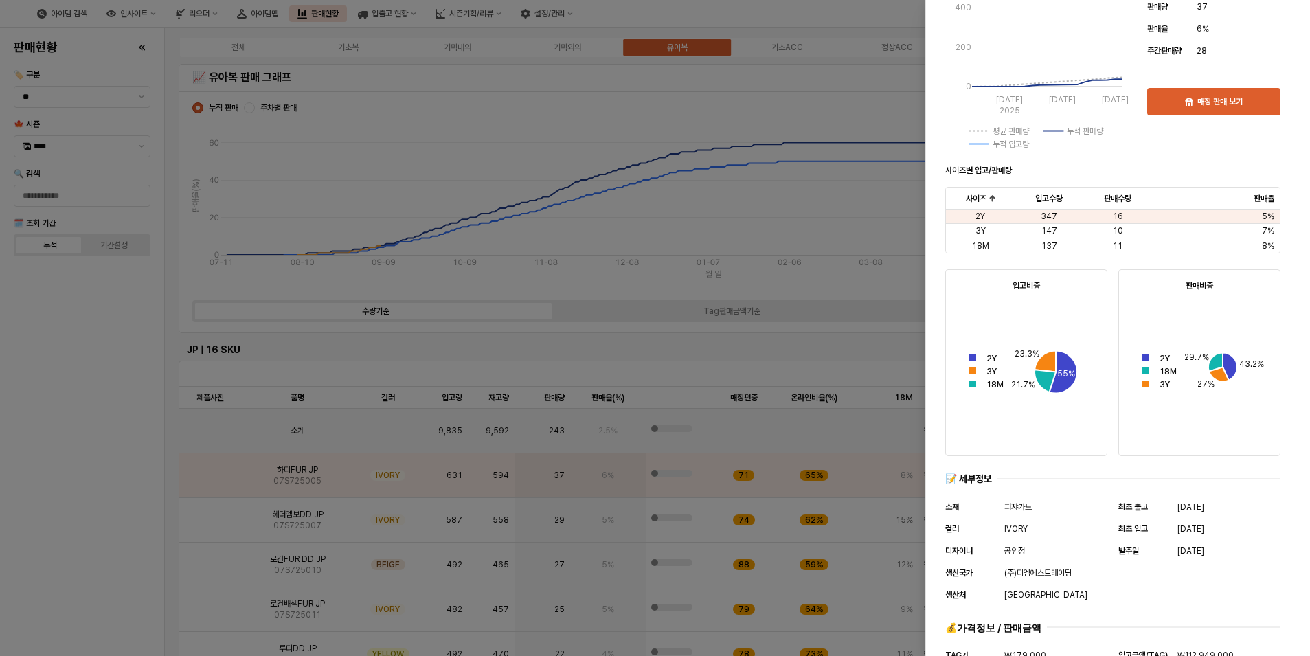
click at [45, 470] on div at bounding box center [655, 328] width 1310 height 656
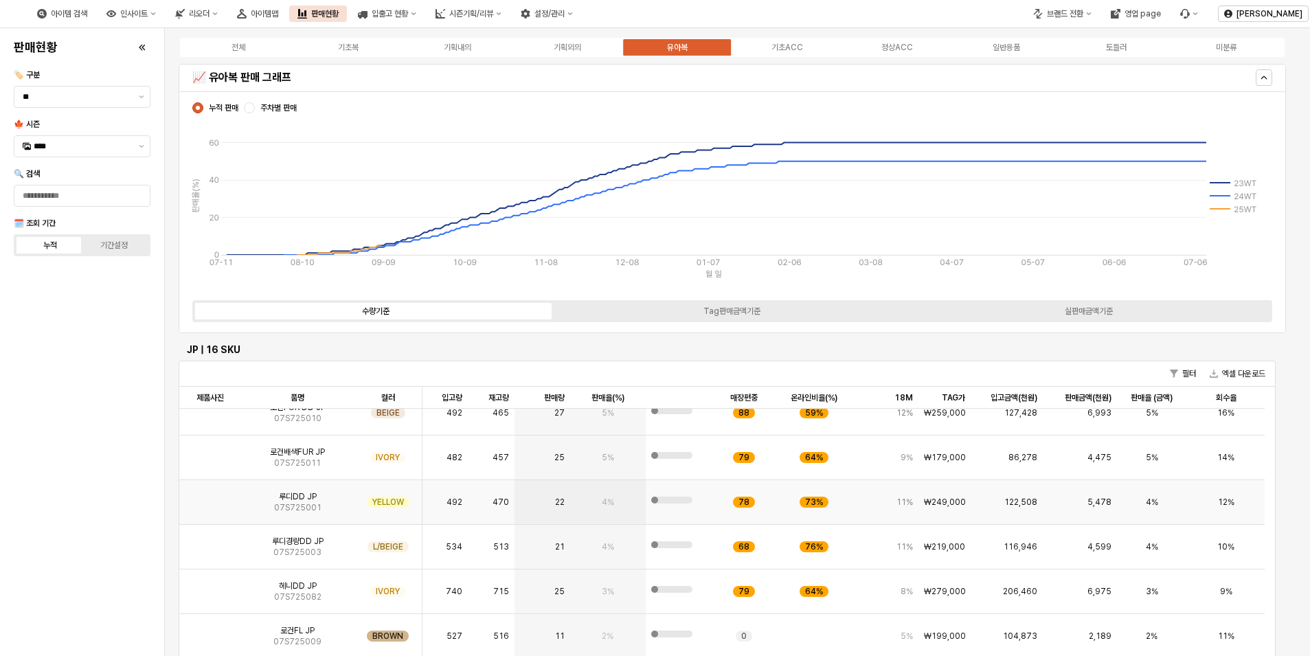
scroll to position [83, 0]
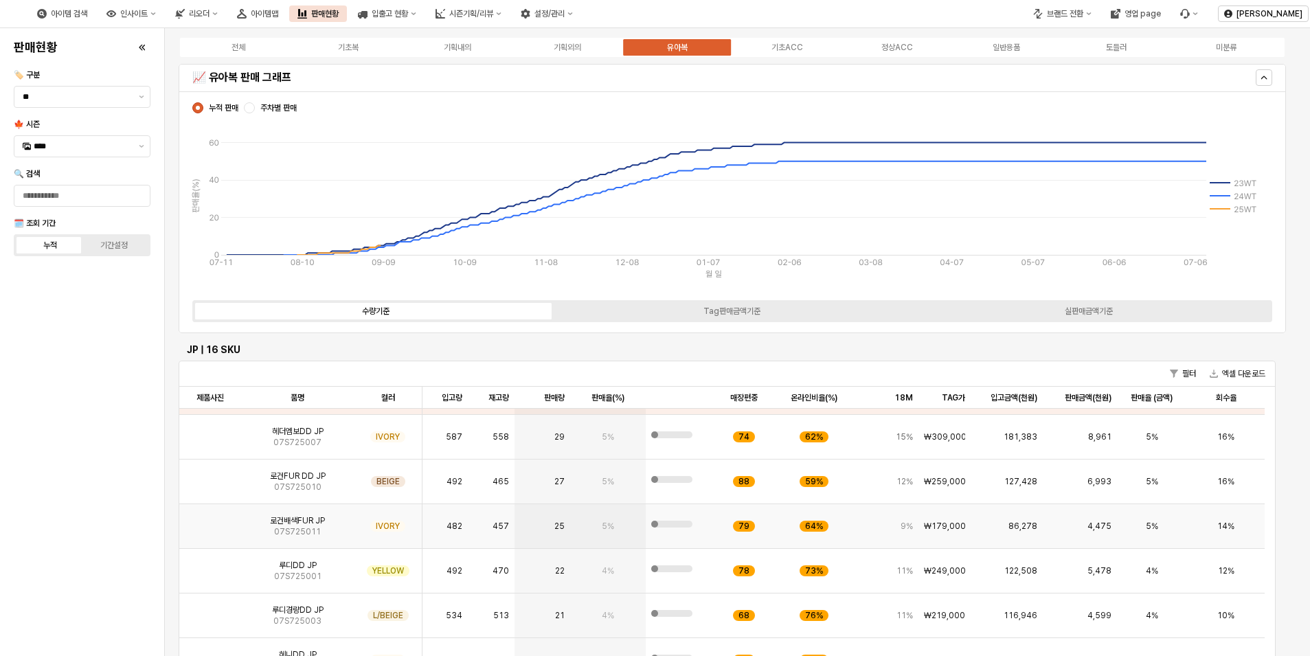
click at [210, 521] on img "App Frame" at bounding box center [210, 521] width 0 height 0
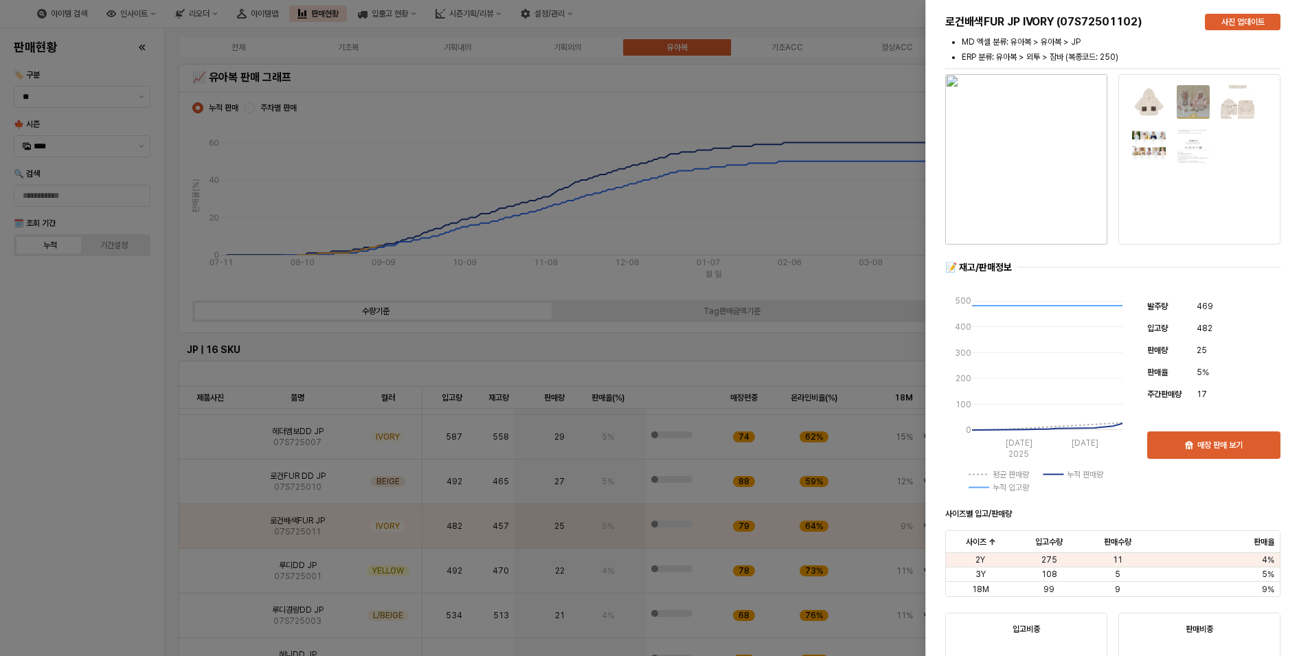
click at [115, 529] on div at bounding box center [655, 328] width 1310 height 656
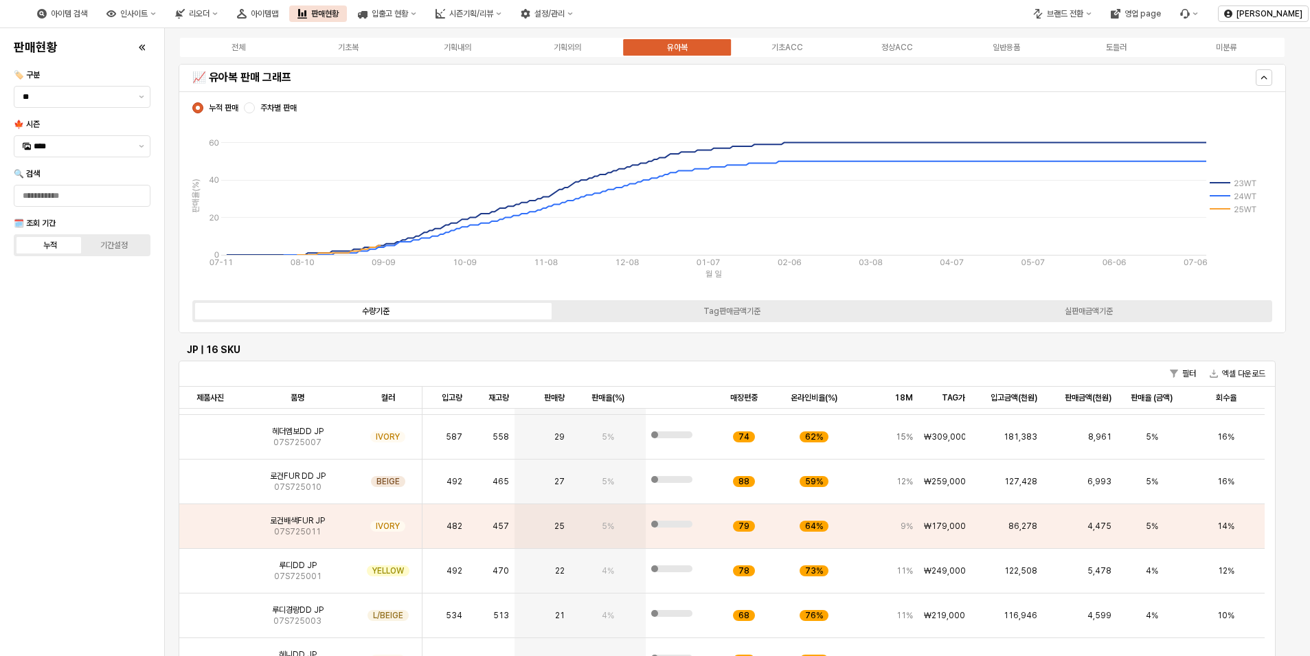
click at [78, 572] on div "판매현황 🏷️ 구분 ** 🍁 시즌 **** 🔍 검색 🗓️ 조회 기간 누적 기간설정" at bounding box center [82, 342] width 148 height 617
